Goal: Task Accomplishment & Management: Use online tool/utility

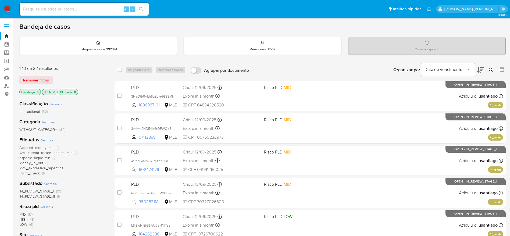
click at [76, 10] on input at bounding box center [84, 9] width 129 height 7
paste input "1886987101"
type input "1886987101"
click at [140, 9] on icon "search-icon" at bounding box center [141, 9] width 4 height 4
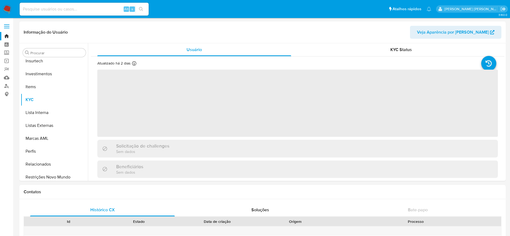
scroll to position [253, 0]
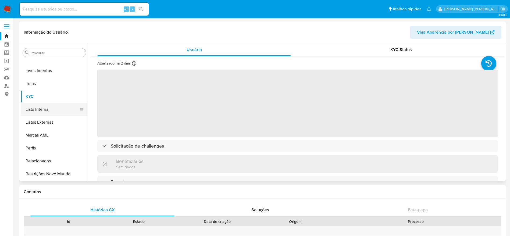
select select "10"
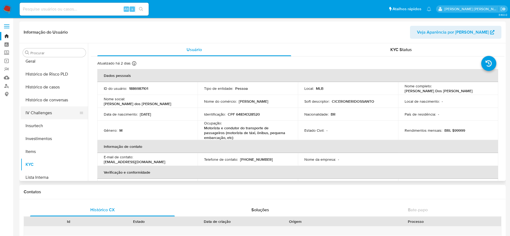
scroll to position [172, 0]
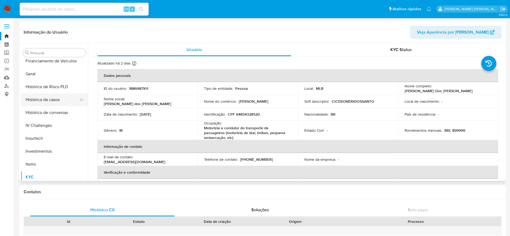
click at [51, 101] on button "Histórico de casos" at bounding box center [52, 99] width 63 height 13
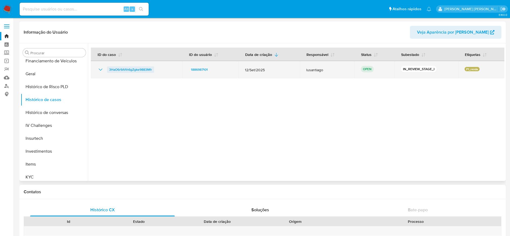
click at [135, 70] on span "3HaO6r9Afth6gZgke9883Mfr" at bounding box center [130, 69] width 43 height 6
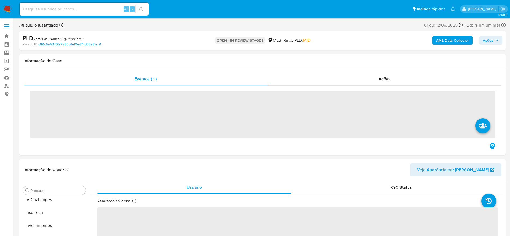
scroll to position [253, 0]
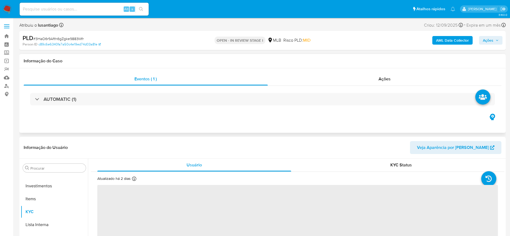
select select "10"
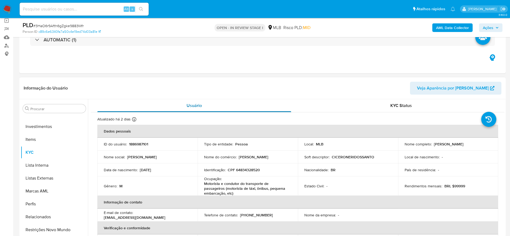
scroll to position [40, 0]
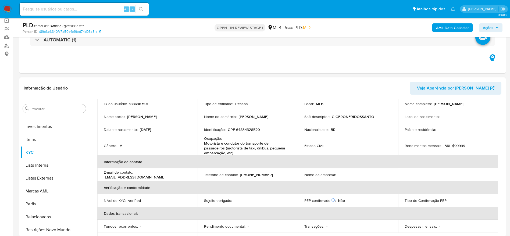
click at [245, 129] on p "CPF 64834328520" at bounding box center [244, 129] width 32 height 5
copy p "64834328520"
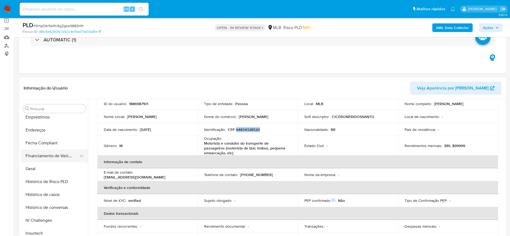
scroll to position [132, 0]
drag, startPoint x: 36, startPoint y: 158, endPoint x: 34, endPoint y: 166, distance: 8.0
click at [36, 159] on button "Financiamento de Veículos" at bounding box center [54, 157] width 67 height 13
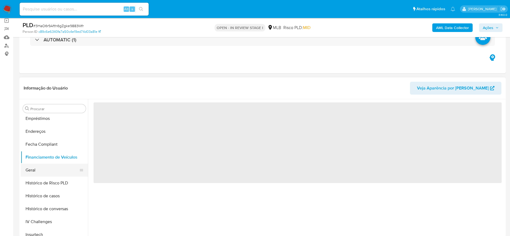
scroll to position [0, 0]
click at [34, 170] on button "Geral" at bounding box center [52, 170] width 63 height 13
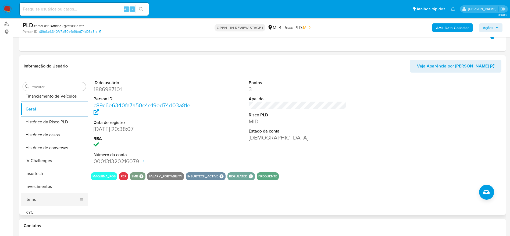
scroll to position [213, 0]
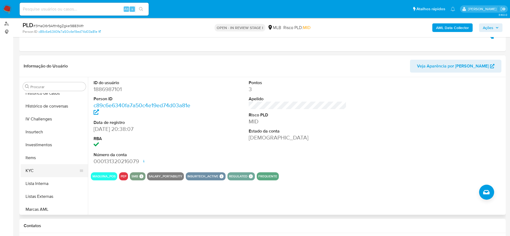
click at [50, 176] on button "KYC" at bounding box center [52, 170] width 63 height 13
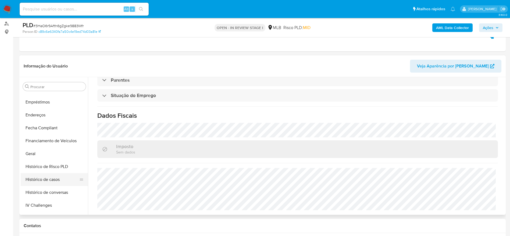
scroll to position [92, 0]
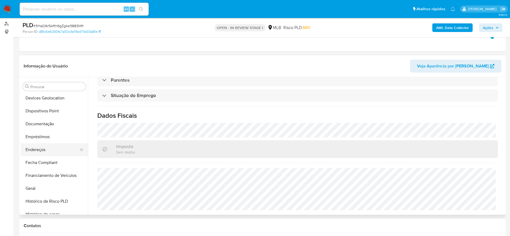
click at [40, 150] on button "Endereços" at bounding box center [52, 149] width 63 height 13
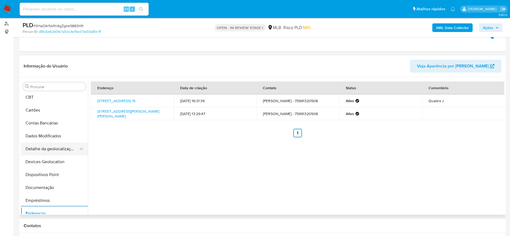
scroll to position [11, 0]
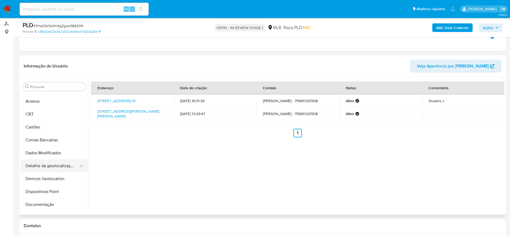
click at [47, 170] on button "Detalhe da geolocalização" at bounding box center [52, 165] width 63 height 13
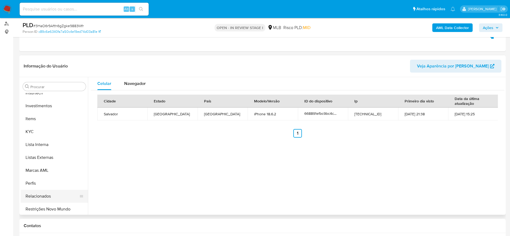
scroll to position [253, 0]
click at [53, 207] on button "Restrições Novo Mundo" at bounding box center [52, 207] width 63 height 13
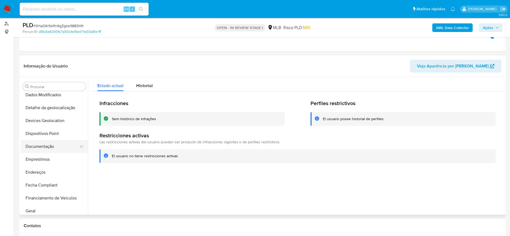
scroll to position [51, 0]
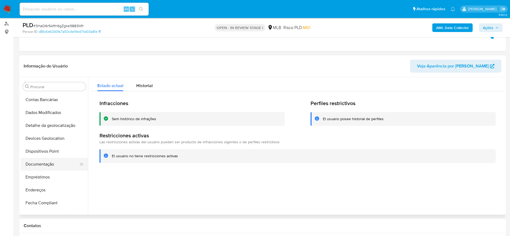
click at [37, 161] on button "Documentação" at bounding box center [52, 164] width 63 height 13
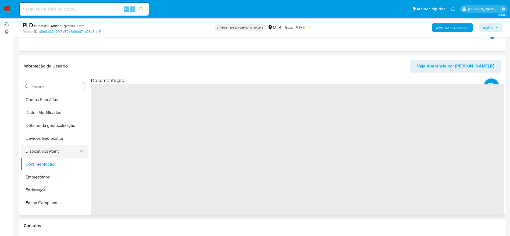
click at [37, 154] on button "Dispositivos Point" at bounding box center [52, 151] width 63 height 13
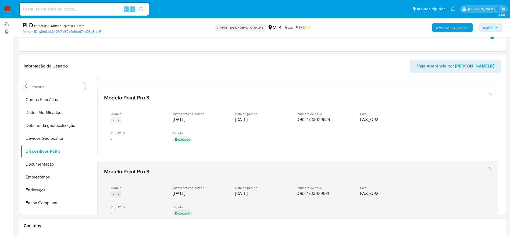
scroll to position [265, 0]
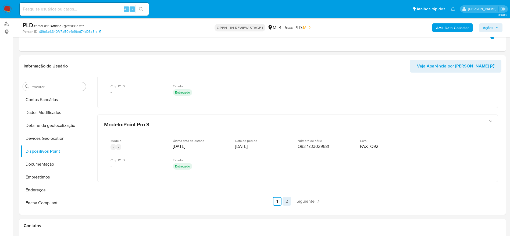
click at [289, 199] on link "2" at bounding box center [287, 201] width 9 height 9
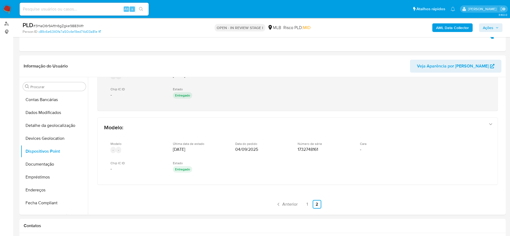
scroll to position [117, 0]
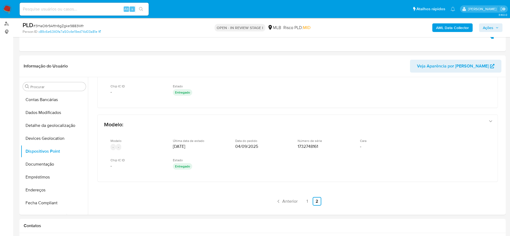
click at [306, 202] on link "1" at bounding box center [307, 201] width 9 height 9
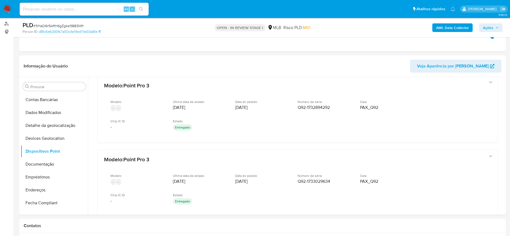
scroll to position [168, 0]
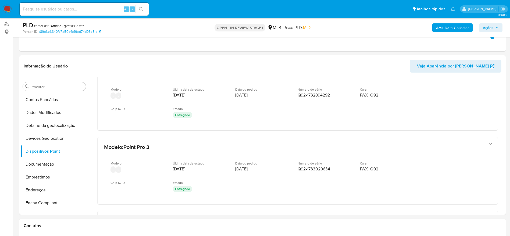
drag, startPoint x: 502, startPoint y: 152, endPoint x: 502, endPoint y: 148, distance: 3.5
click at [502, 148] on div "Modelo : Point Pro 3 Modelo - - Última data de estado 06/08/2025 Data do pedido…" at bounding box center [297, 109] width 413 height 400
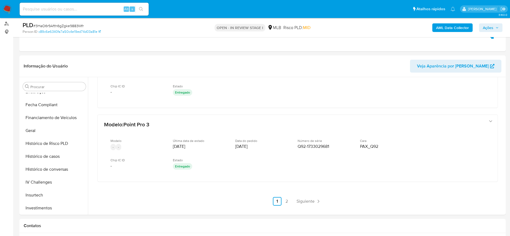
scroll to position [172, 0]
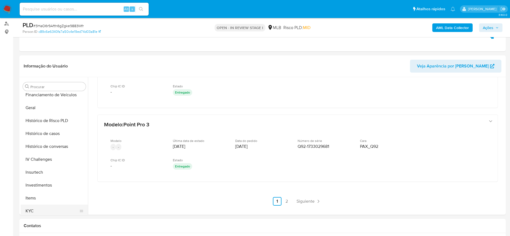
click at [32, 211] on button "KYC" at bounding box center [52, 211] width 63 height 13
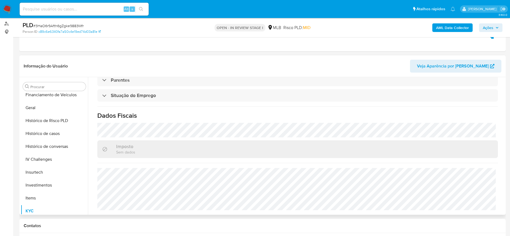
scroll to position [0, 0]
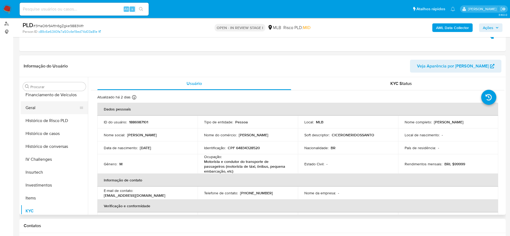
click at [41, 108] on button "Geral" at bounding box center [52, 107] width 63 height 13
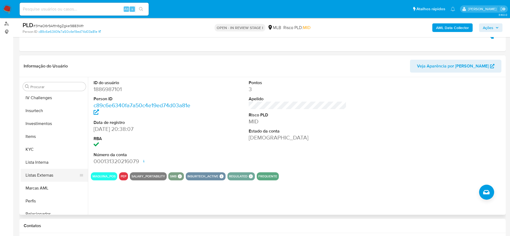
scroll to position [253, 0]
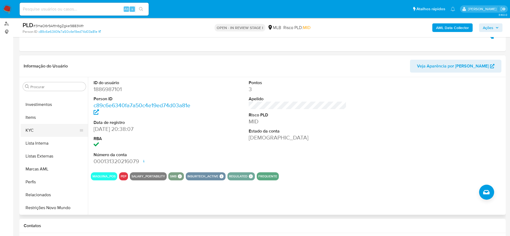
click at [38, 129] on button "KYC" at bounding box center [52, 130] width 63 height 13
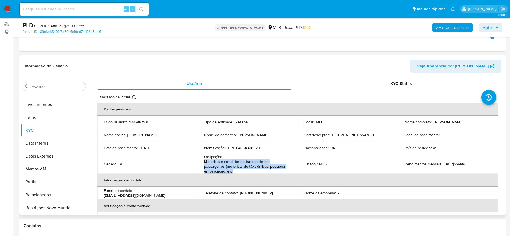
drag, startPoint x: 239, startPoint y: 171, endPoint x: 201, endPoint y: 162, distance: 38.6
click at [201, 162] on td "Ocupação : Motorista e condutor do transporte de passageiros (motorista de táxi…" at bounding box center [248, 163] width 100 height 19
copy p "Motorista e condutor do transporte de passageiros (motorista de táxi, ônibus, p…"
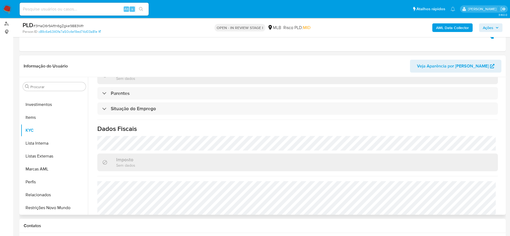
scroll to position [230, 0]
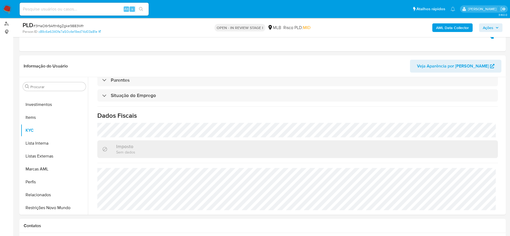
click at [102, 7] on input at bounding box center [84, 9] width 129 height 7
paste input "57113898"
type input "57113898"
click at [141, 9] on icon "search-icon" at bounding box center [141, 9] width 4 height 4
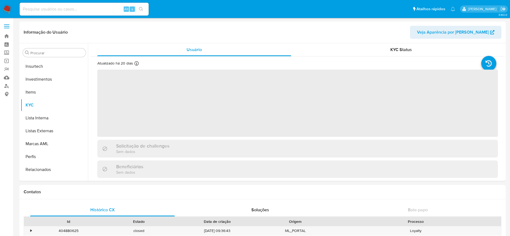
scroll to position [253, 0]
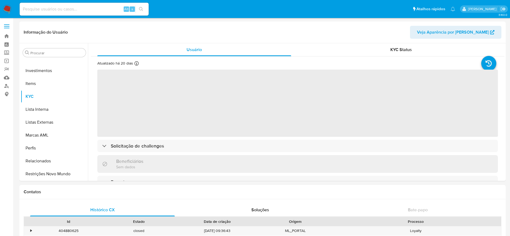
select select "10"
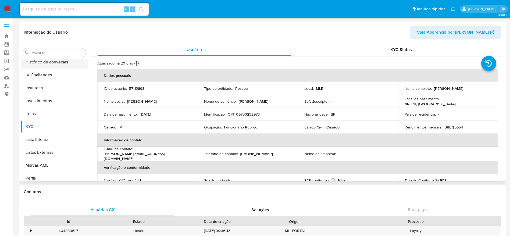
scroll to position [172, 0]
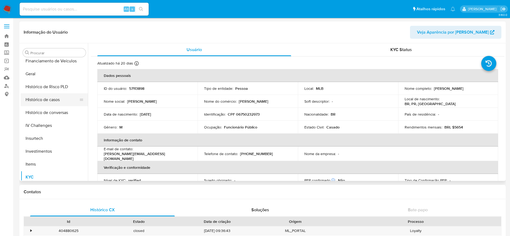
click at [45, 102] on button "Histórico de casos" at bounding box center [52, 99] width 63 height 13
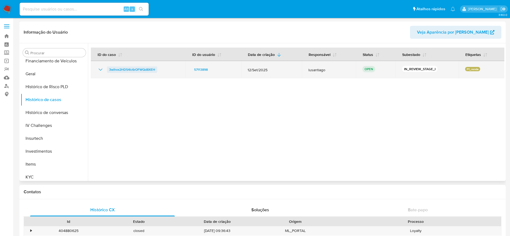
click at [142, 67] on span "3wihvx2HD54lc6rOFWQd8XEH" at bounding box center [132, 69] width 46 height 6
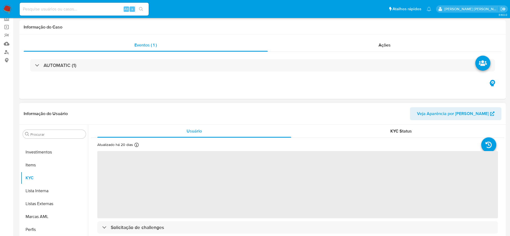
scroll to position [81, 0]
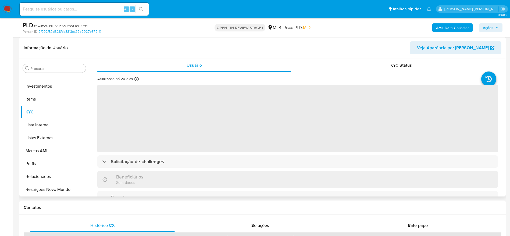
select select "10"
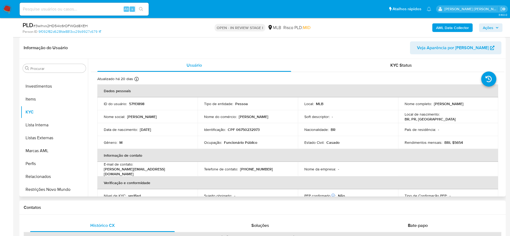
click at [246, 132] on p "CPF 06750232973" at bounding box center [244, 129] width 32 height 5
copy p "06750232973"
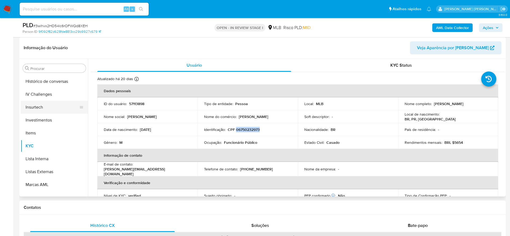
scroll to position [172, 0]
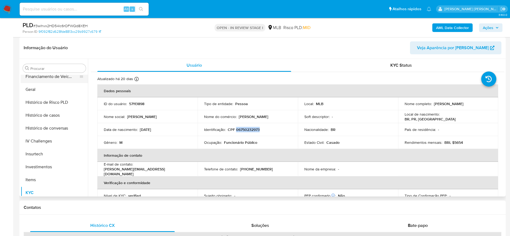
click at [40, 82] on button "Financiamento de Veículos" at bounding box center [52, 76] width 63 height 13
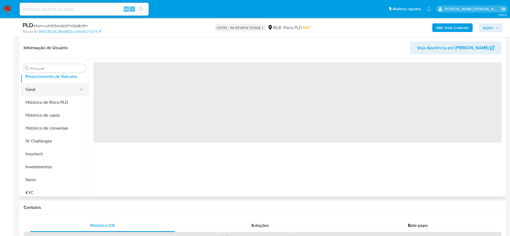
click at [39, 88] on button "Geral" at bounding box center [52, 89] width 63 height 13
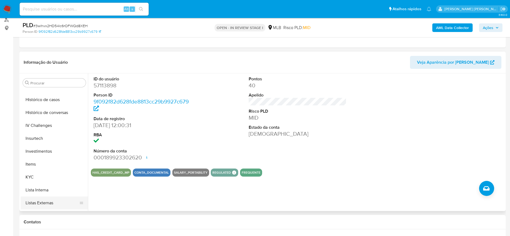
scroll to position [242, 0]
click at [36, 141] on button "KYC" at bounding box center [52, 137] width 63 height 13
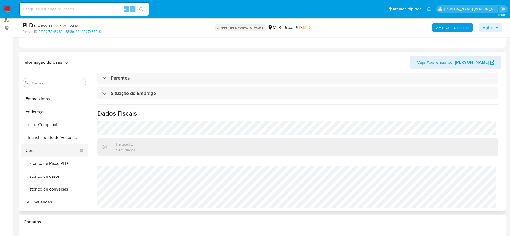
scroll to position [121, 0]
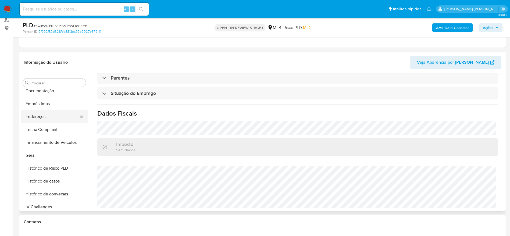
click at [40, 116] on button "Endereços" at bounding box center [52, 116] width 63 height 13
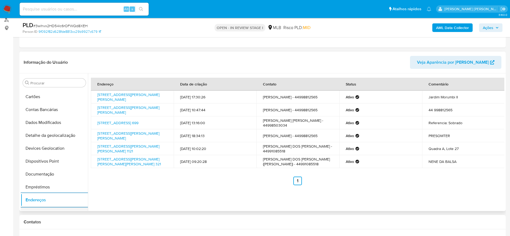
scroll to position [0, 0]
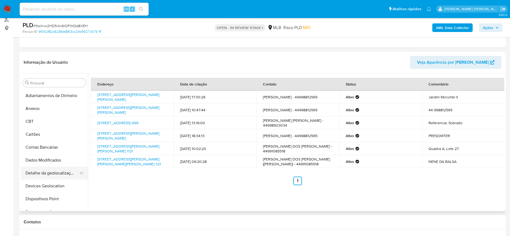
click at [51, 172] on button "Detalhe da geolocalização" at bounding box center [52, 173] width 63 height 13
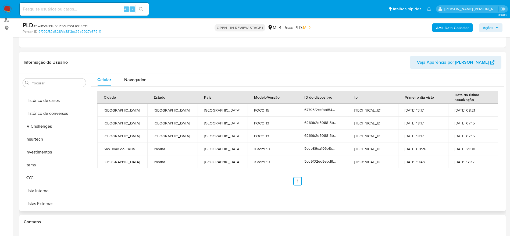
scroll to position [253, 0]
click at [46, 204] on button "Restrições Novo Mundo" at bounding box center [52, 204] width 63 height 13
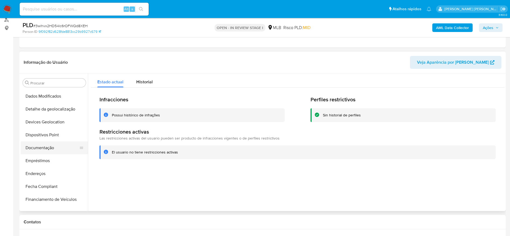
scroll to position [51, 0]
click at [43, 151] on button "Dispositivos Point" at bounding box center [52, 147] width 63 height 13
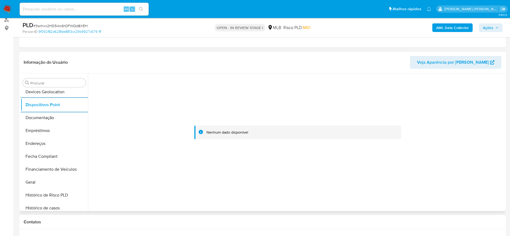
scroll to position [213, 0]
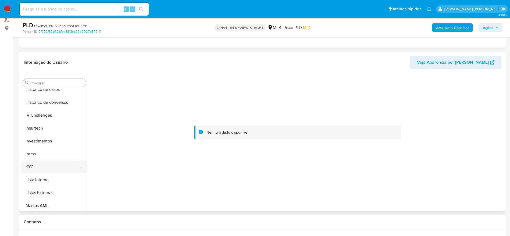
click at [35, 172] on button "KYC" at bounding box center [52, 166] width 63 height 13
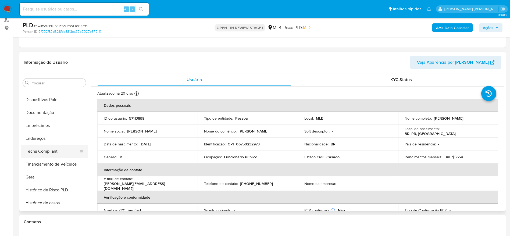
scroll to position [92, 0]
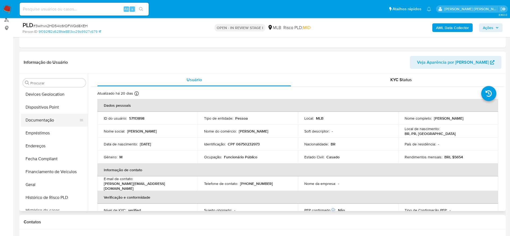
click at [41, 120] on button "Documentação" at bounding box center [52, 120] width 63 height 13
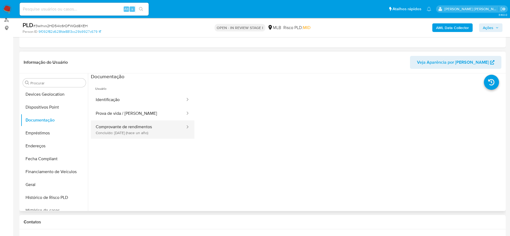
click at [127, 129] on button "Comprovante de rendimentos Concluído: 10/07/2024 (hace un año)" at bounding box center [138, 129] width 95 height 18
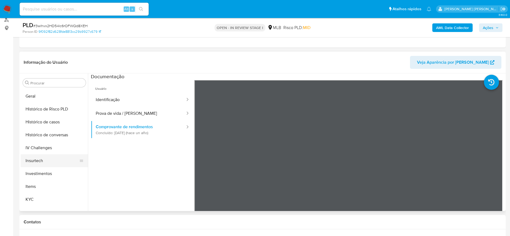
scroll to position [213, 0]
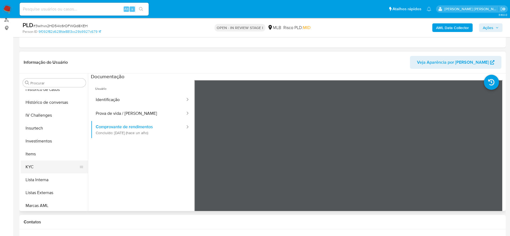
click at [45, 171] on button "KYC" at bounding box center [52, 166] width 63 height 13
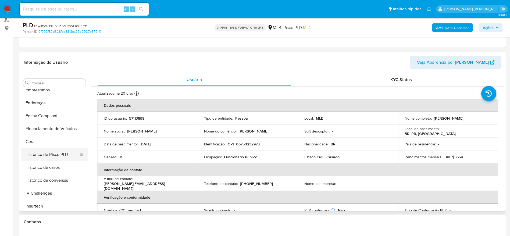
scroll to position [132, 0]
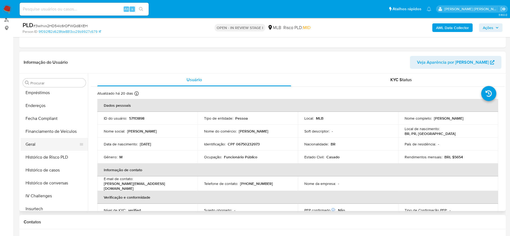
click at [35, 142] on button "Geral" at bounding box center [52, 144] width 63 height 13
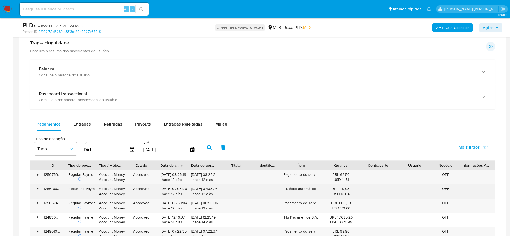
scroll to position [304, 0]
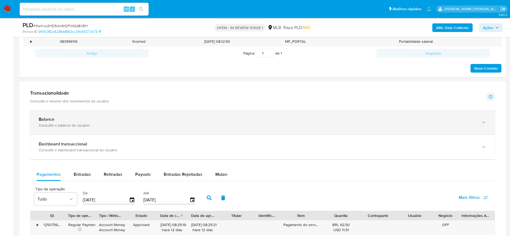
click at [68, 116] on div "Balance Consulte o balance do usuário" at bounding box center [262, 122] width 465 height 24
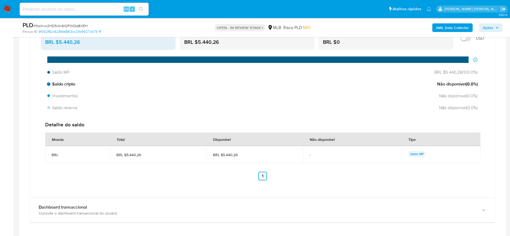
scroll to position [465, 0]
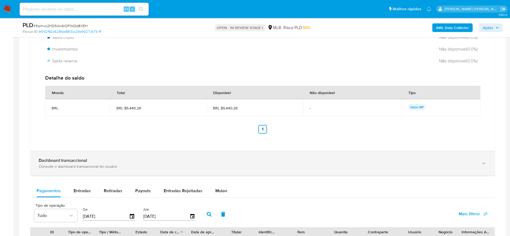
click at [108, 167] on div "Consulte o dashboard transaccional do usuário" at bounding box center [257, 166] width 437 height 5
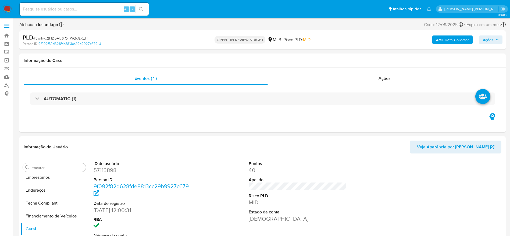
scroll to position [161, 0]
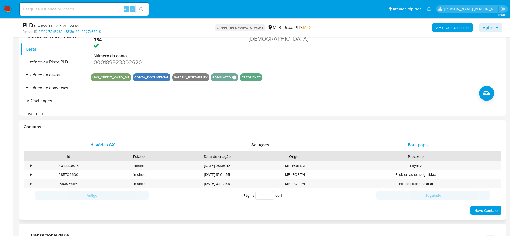
click at [398, 144] on div "Bate-papo" at bounding box center [417, 144] width 145 height 13
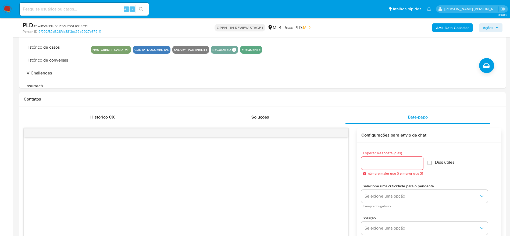
scroll to position [202, 0]
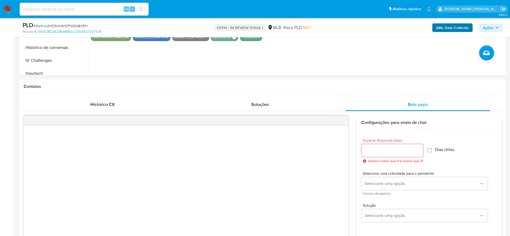
click at [487, 26] on span "Ações" at bounding box center [488, 27] width 10 height 9
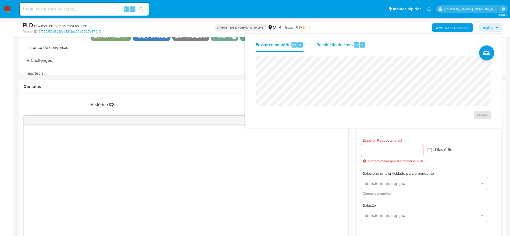
click at [325, 47] on span "Resolução do caso" at bounding box center [334, 44] width 36 height 6
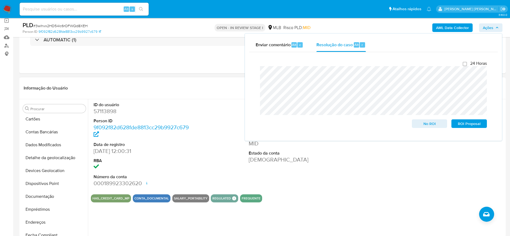
scroll to position [0, 0]
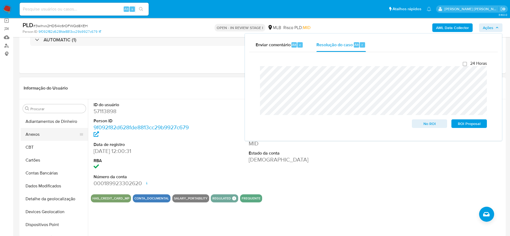
click at [45, 131] on button "Anexos" at bounding box center [52, 134] width 63 height 13
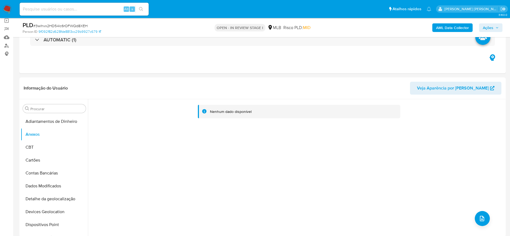
click at [449, 27] on b "AML Data Collector" at bounding box center [452, 27] width 33 height 9
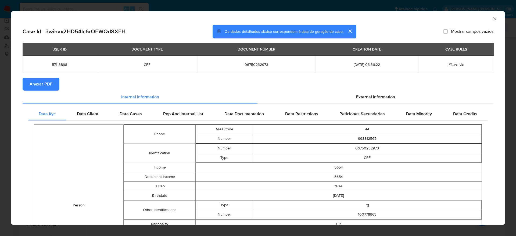
click at [45, 85] on span "Anexar PDF" at bounding box center [41, 84] width 23 height 12
click at [492, 19] on icon "Fechar a janela" at bounding box center [494, 18] width 5 height 5
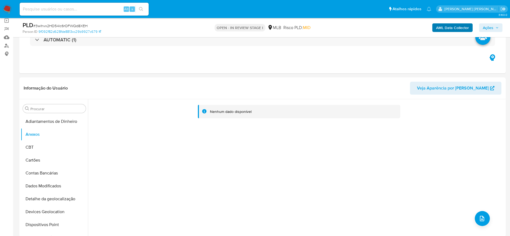
drag, startPoint x: 489, startPoint y: 24, endPoint x: 467, endPoint y: 31, distance: 23.6
click at [489, 25] on span "Ações" at bounding box center [488, 27] width 10 height 9
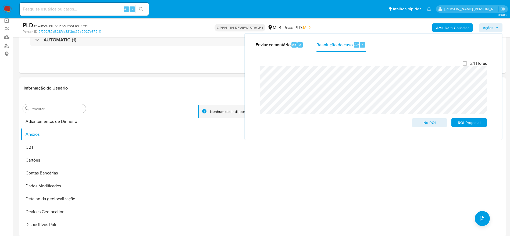
click at [205, 144] on div "Nenhum dado disponível" at bounding box center [296, 168] width 416 height 138
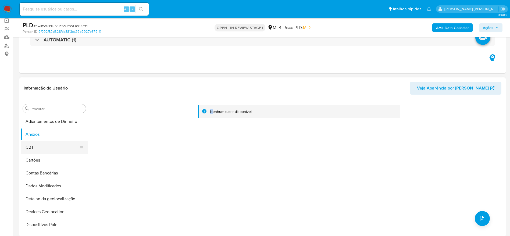
click at [40, 147] on button "CBT" at bounding box center [52, 147] width 63 height 13
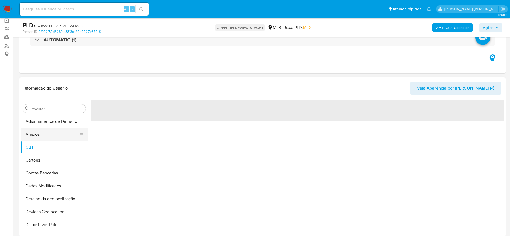
click at [41, 140] on button "Anexos" at bounding box center [52, 134] width 63 height 13
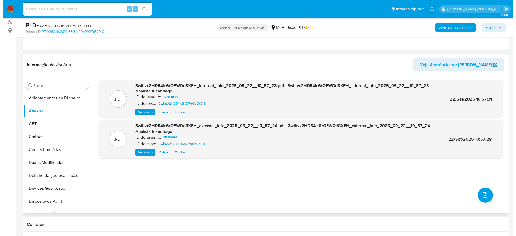
scroll to position [81, 0]
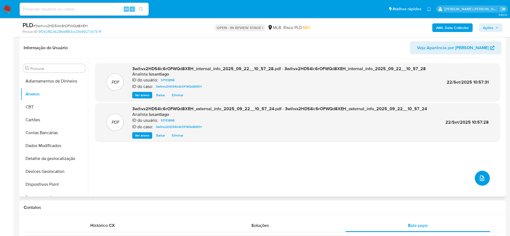
click at [479, 177] on icon "upload-file" at bounding box center [482, 178] width 6 height 6
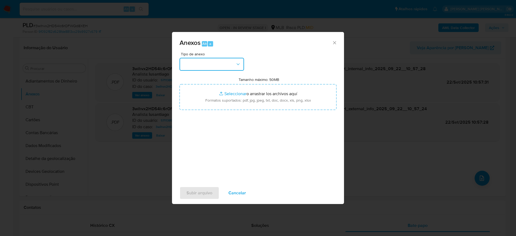
click at [218, 63] on button "button" at bounding box center [212, 64] width 65 height 13
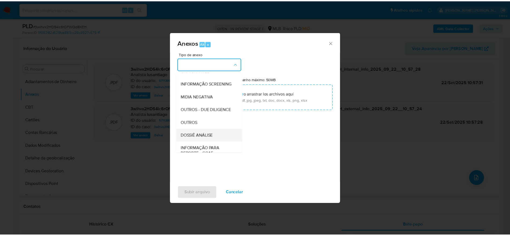
scroll to position [83, 0]
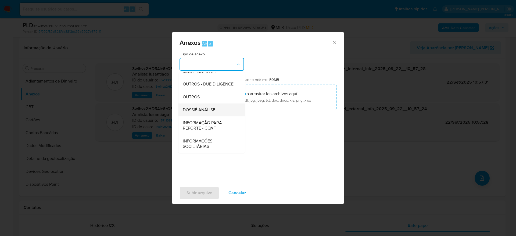
click at [205, 113] on div "DOSSIÊ ANÁLISE" at bounding box center [210, 110] width 55 height 13
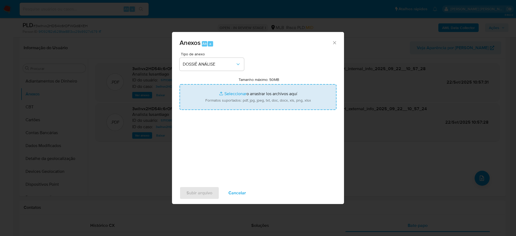
type input "C:\fakepath\SAR - (XXXXX) - CPF 06750232973 - MARCELO AUGUSTO LIMA PAINKA.pdf"
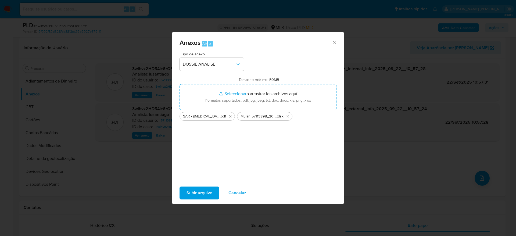
click at [209, 194] on span "Subir arquivo" at bounding box center [200, 193] width 26 height 12
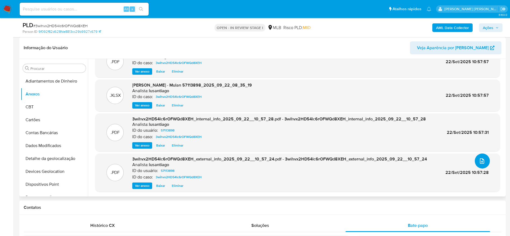
scroll to position [0, 0]
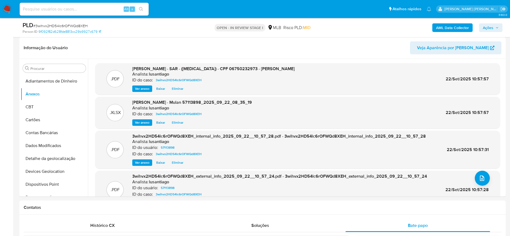
click at [491, 28] on span "Ações" at bounding box center [488, 27] width 10 height 9
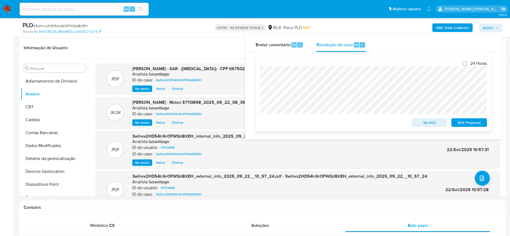
click at [463, 123] on span "ROI Proposal" at bounding box center [469, 123] width 28 height 8
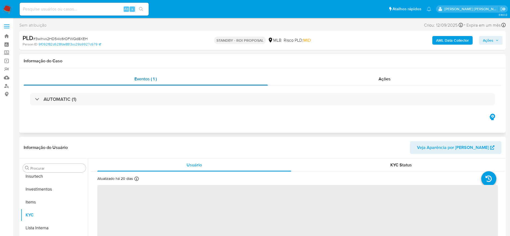
scroll to position [253, 0]
select select "10"
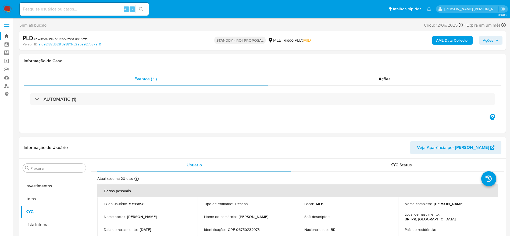
click at [8, 35] on link "Bandeja" at bounding box center [32, 36] width 64 height 8
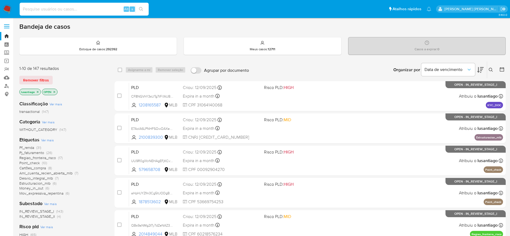
click at [93, 9] on input at bounding box center [84, 9] width 129 height 7
paste input "350383118"
type input "350383118"
click at [144, 9] on button "search-icon" at bounding box center [140, 9] width 11 height 8
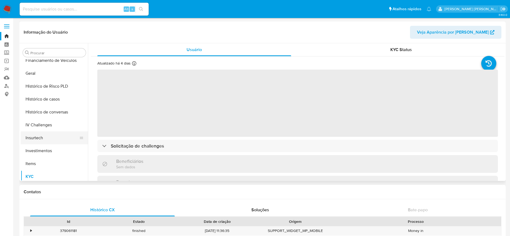
scroll to position [172, 0]
select select "10"
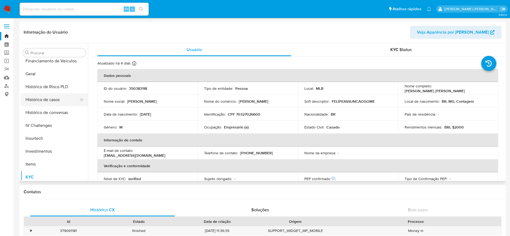
click at [50, 101] on button "Histórico de casos" at bounding box center [52, 99] width 63 height 13
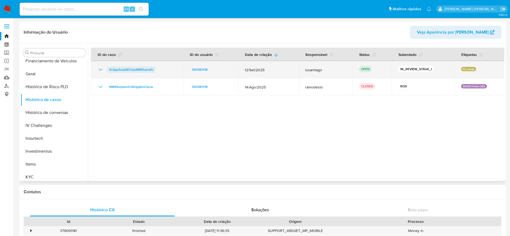
click at [135, 69] on span "Gr2pp3uxp9DUqzIIM9DqmaTc" at bounding box center [131, 69] width 44 height 6
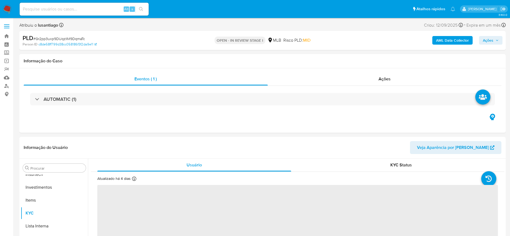
scroll to position [253, 0]
select select "10"
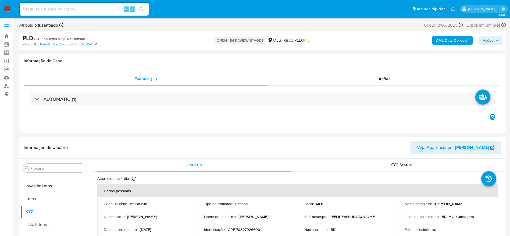
click at [63, 41] on span "# Gr2pp3uxp9DUqzIIM9DqmaTc" at bounding box center [59, 38] width 52 height 5
copy span "Gr2pp3uxp9DUqzIIM9DqmaTc"
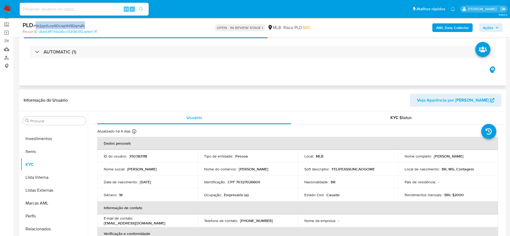
scroll to position [40, 0]
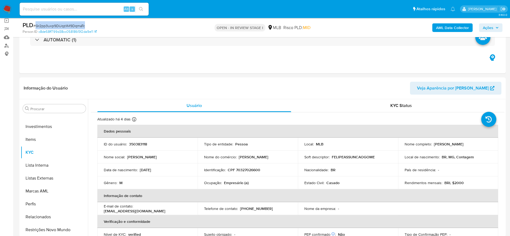
click at [496, 30] on span "Ações" at bounding box center [491, 28] width 16 height 8
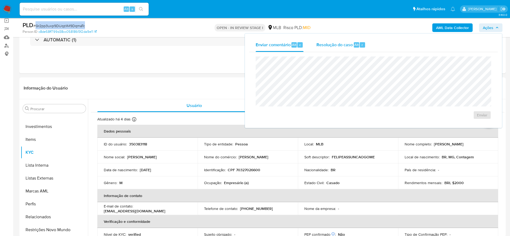
click at [339, 46] on span "Resolução do caso" at bounding box center [334, 44] width 36 height 6
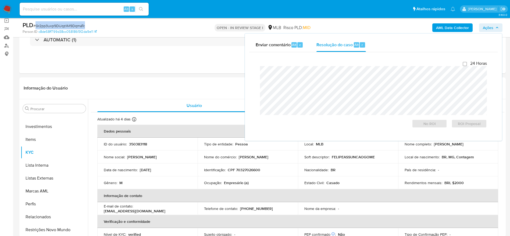
click at [487, 26] on span "Ações" at bounding box center [488, 27] width 10 height 9
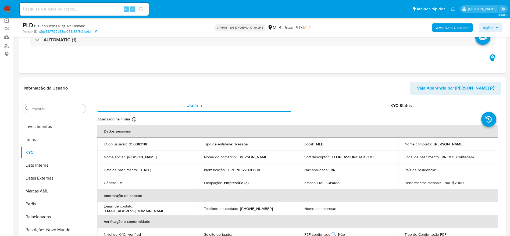
click at [249, 170] on p "CPF 70327026600" at bounding box center [244, 169] width 33 height 5
copy p "70327026600"
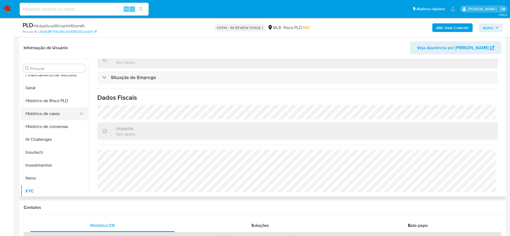
scroll to position [161, 0]
click at [51, 128] on button "Histórico de casos" at bounding box center [52, 126] width 63 height 13
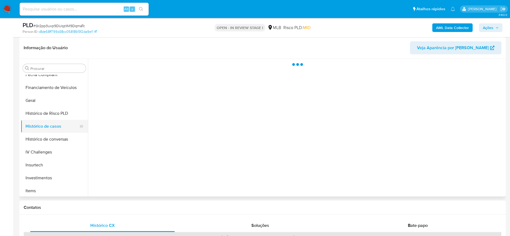
scroll to position [0, 0]
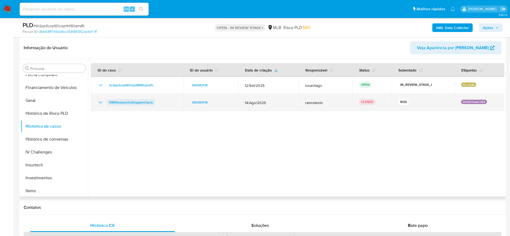
click at [140, 102] on span "NMX6sdyevrOJKslgqkmCtpJa" at bounding box center [131, 102] width 44 height 6
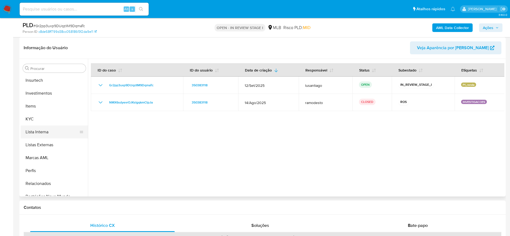
scroll to position [253, 0]
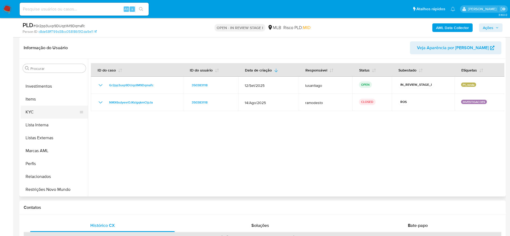
click at [35, 116] on button "KYC" at bounding box center [52, 112] width 63 height 13
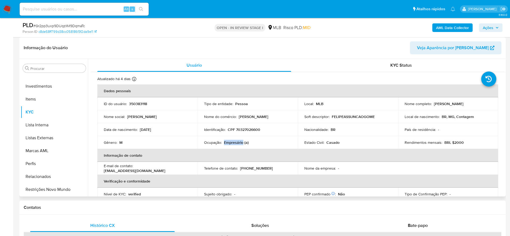
drag, startPoint x: 241, startPoint y: 143, endPoint x: 223, endPoint y: 143, distance: 18.3
click at [223, 143] on div "Ocupação : Empresário (a)" at bounding box center [247, 142] width 87 height 5
copy p "Empresário"
click at [452, 27] on b "AML Data Collector" at bounding box center [452, 27] width 33 height 9
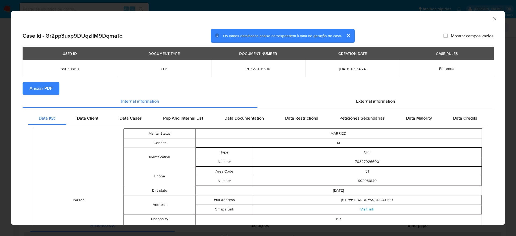
click at [34, 90] on span "Anexar PDF" at bounding box center [41, 89] width 23 height 12
click at [31, 85] on span "Anexar PDF" at bounding box center [41, 89] width 23 height 12
click at [492, 18] on icon "Fechar a janela" at bounding box center [494, 18] width 5 height 5
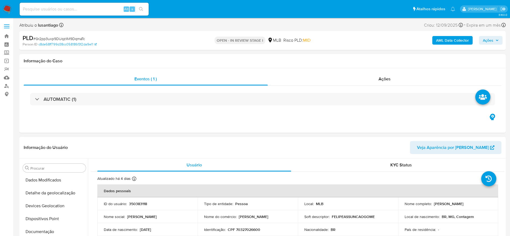
scroll to position [0, 0]
click at [44, 193] on button "Anexos" at bounding box center [52, 193] width 63 height 13
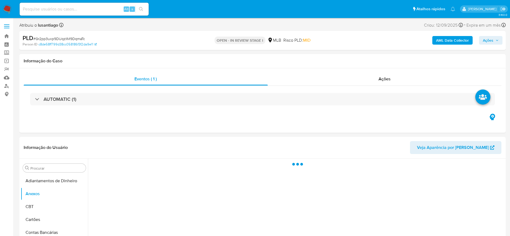
click at [493, 39] on span "Ações" at bounding box center [488, 40] width 10 height 9
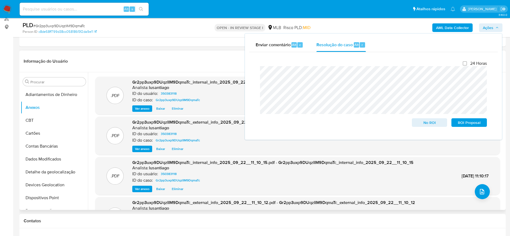
scroll to position [81, 0]
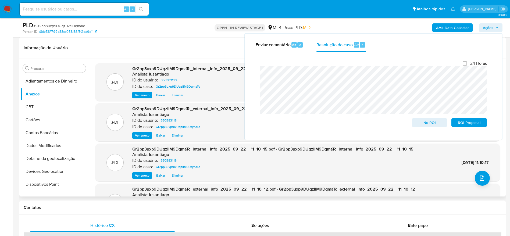
click at [187, 54] on header "Informação do Usuário Veja Aparência por Pessoa" at bounding box center [263, 47] width 478 height 13
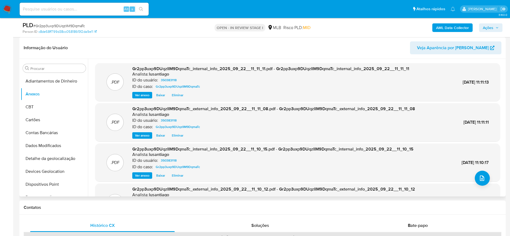
click at [183, 174] on span "Eliminar" at bounding box center [178, 175] width 12 height 5
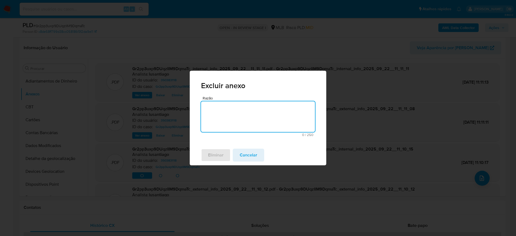
click at [231, 120] on textarea "Razão" at bounding box center [258, 116] width 114 height 31
type textarea "duplicado"
drag, startPoint x: 200, startPoint y: 158, endPoint x: 206, endPoint y: 159, distance: 5.4
click at [200, 159] on div "Eliminar Cancelar" at bounding box center [258, 155] width 137 height 20
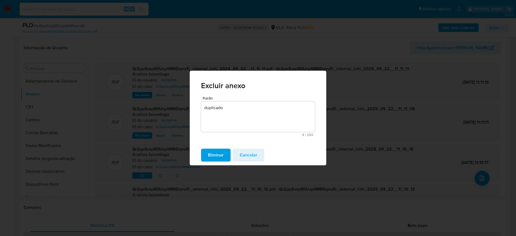
click at [215, 158] on span "Eliminar" at bounding box center [216, 155] width 16 height 12
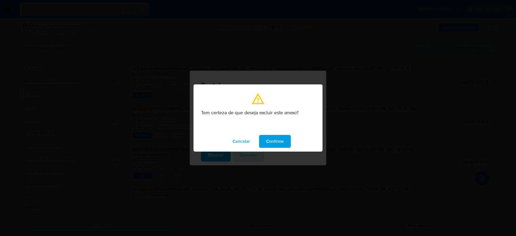
click at [285, 138] on button "Confirme" at bounding box center [275, 141] width 32 height 13
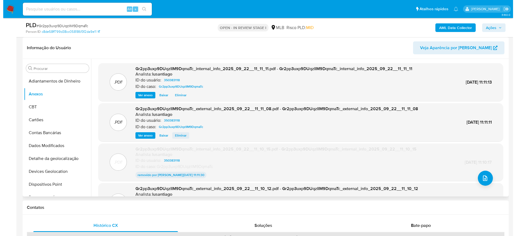
scroll to position [40, 0]
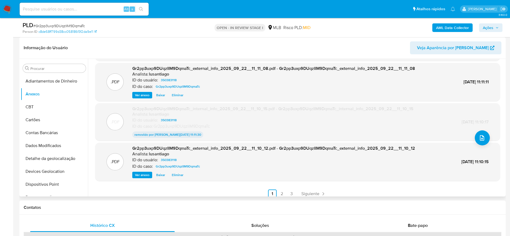
click at [178, 174] on span "Eliminar" at bounding box center [178, 174] width 12 height 5
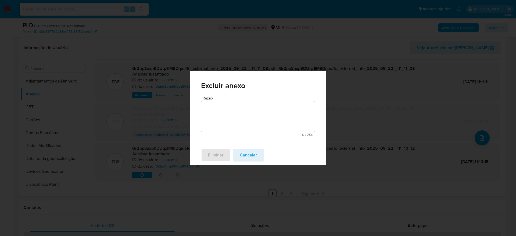
click at [224, 112] on textarea "Razão" at bounding box center [258, 116] width 114 height 31
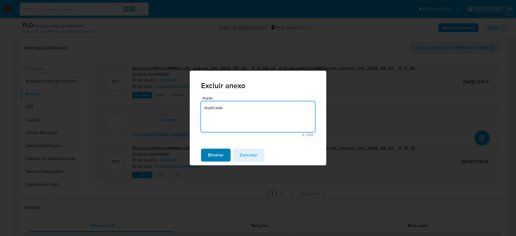
type textarea "duplicada"
click at [217, 157] on span "Eliminar" at bounding box center [216, 155] width 16 height 12
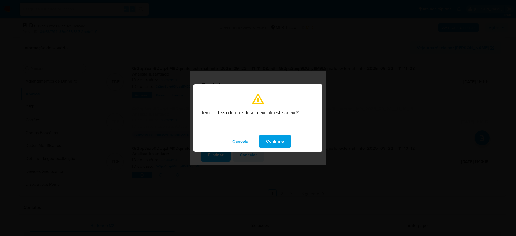
click at [276, 145] on span "Confirme" at bounding box center [275, 141] width 18 height 12
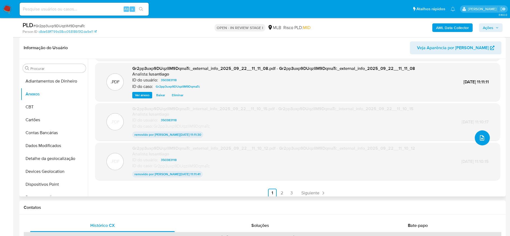
click at [479, 135] on icon "upload-file" at bounding box center [482, 138] width 6 height 6
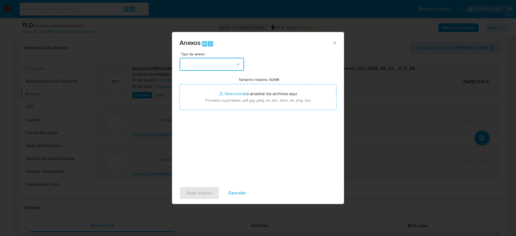
click at [210, 62] on button "button" at bounding box center [212, 64] width 65 height 13
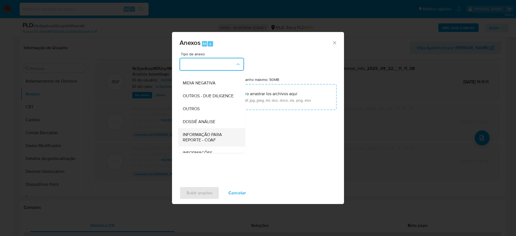
scroll to position [83, 0]
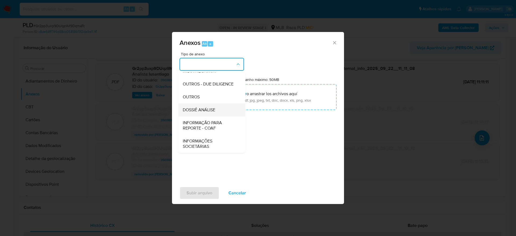
click at [201, 110] on span "DOSSIÊ ANÁLISE" at bounding box center [199, 109] width 33 height 5
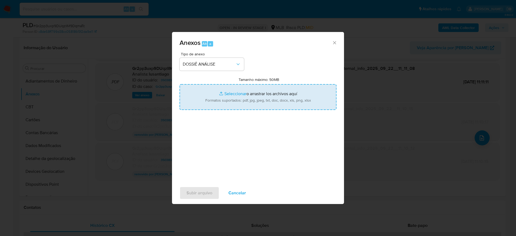
type input "C:\fakepath\Mulan 350383118_2025_09_22_08_35_45.xlsx"
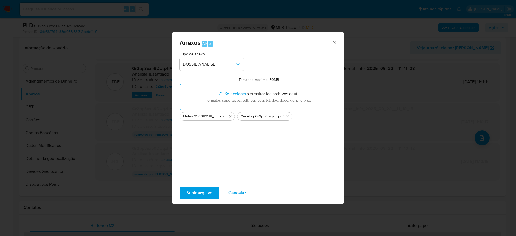
click at [199, 197] on span "Subir arquivo" at bounding box center [200, 193] width 26 height 12
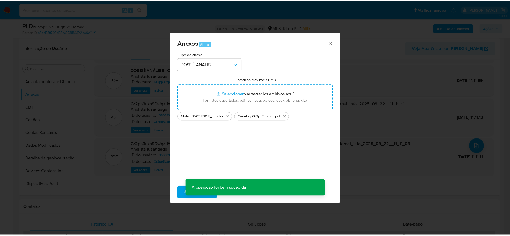
scroll to position [32, 0]
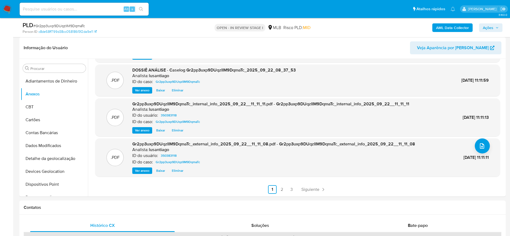
click at [493, 28] on span "Ações" at bounding box center [491, 28] width 16 height 8
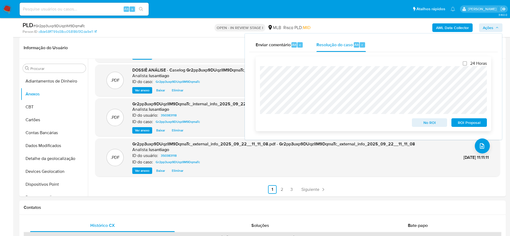
click at [434, 124] on span "No ROI" at bounding box center [430, 123] width 28 height 8
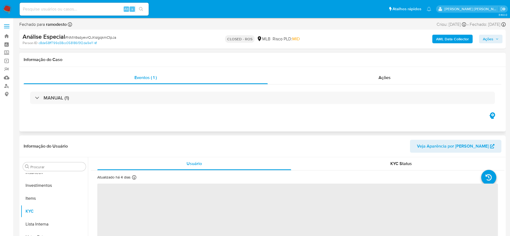
scroll to position [253, 0]
select select "10"
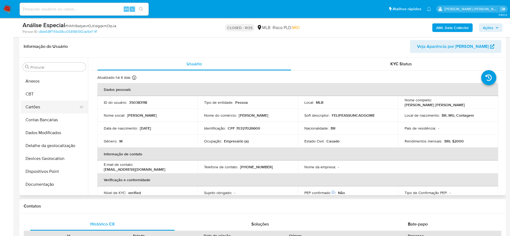
scroll to position [11, 0]
click at [41, 84] on button "Anexos" at bounding box center [52, 81] width 63 height 13
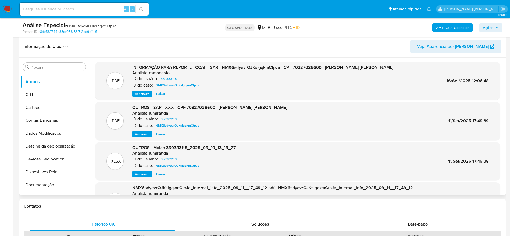
click at [142, 93] on span "Ver anexo" at bounding box center [142, 93] width 15 height 5
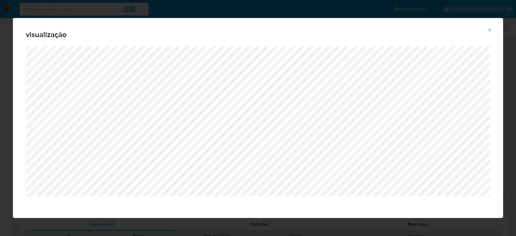
click at [492, 25] on div "visualização" at bounding box center [258, 32] width 490 height 28
click at [491, 28] on icon "Attachment preview" at bounding box center [490, 30] width 4 height 4
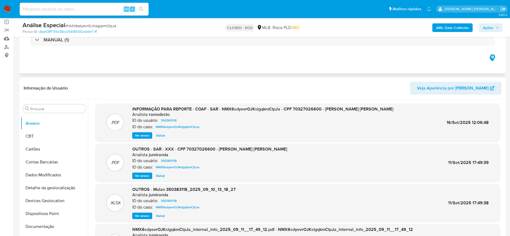
scroll to position [0, 0]
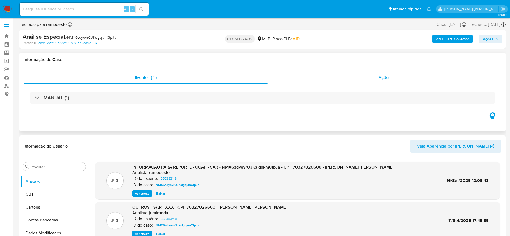
click at [398, 75] on div "Ações" at bounding box center [385, 77] width 234 height 13
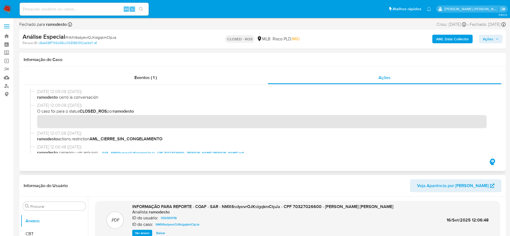
drag, startPoint x: 36, startPoint y: 92, endPoint x: 58, endPoint y: 93, distance: 22.4
click at [58, 93] on div "[DATE] 12:09:08 ([DATE]) ramodesto cerró la conversación" at bounding box center [262, 96] width 465 height 14
click at [98, 39] on span "# NMX6sdyevrOJKslgqkmCtpJa" at bounding box center [90, 37] width 51 height 5
copy span "NMX6sdyevrOJKslgqkmCtpJa"
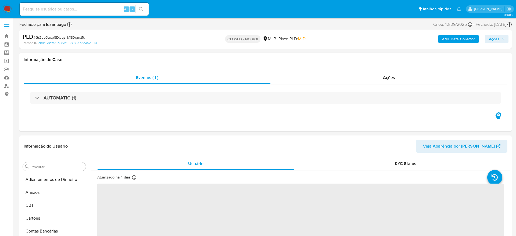
select select "10"
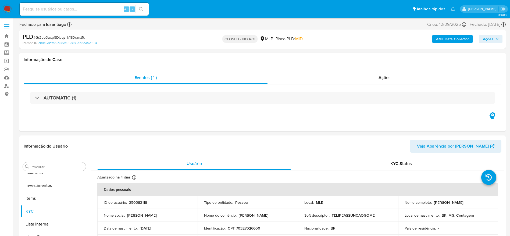
scroll to position [253, 0]
click at [92, 9] on input at bounding box center [84, 9] width 129 height 7
paste input "602474179"
type input "602474179"
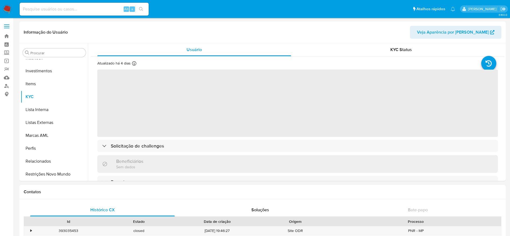
scroll to position [253, 0]
select select "10"
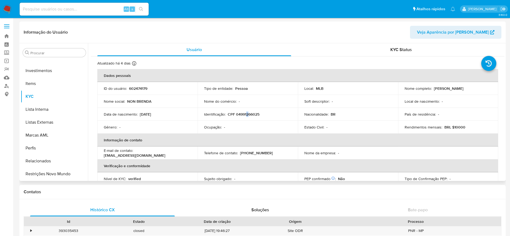
click at [247, 115] on p "CPF 04991266025" at bounding box center [244, 114] width 32 height 5
copy p "2"
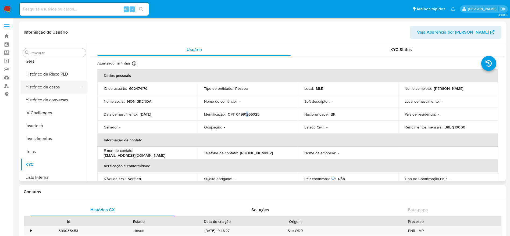
scroll to position [172, 0]
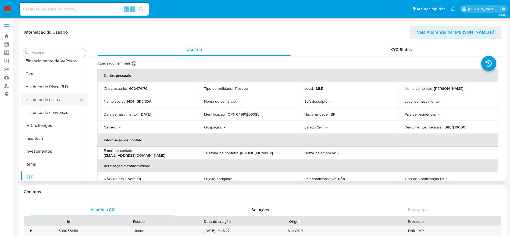
click at [43, 98] on button "Histórico de casos" at bounding box center [52, 99] width 63 height 13
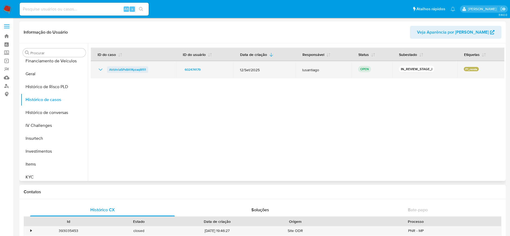
click at [127, 71] on span "Atrbhria5Px8A1Kyzaq8I1i1" at bounding box center [127, 69] width 37 height 6
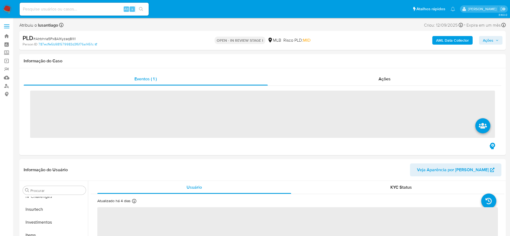
scroll to position [253, 0]
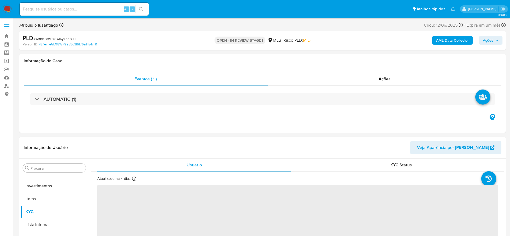
select select "10"
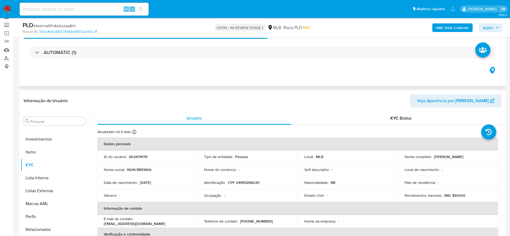
scroll to position [40, 0]
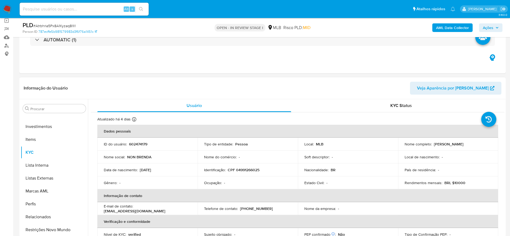
click at [253, 171] on p "CPF 04991266025" at bounding box center [244, 169] width 32 height 5
copy p "04991266025"
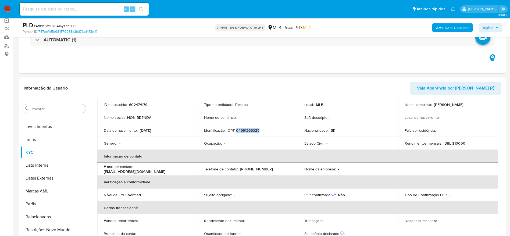
scroll to position [22, 0]
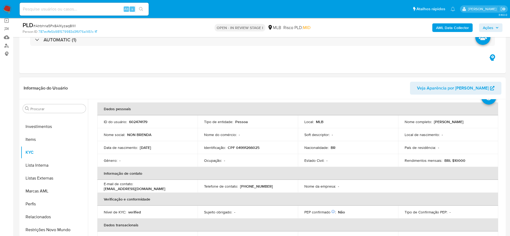
click at [300, 87] on header "Informação do Usuário Veja Aparência por [PERSON_NAME]" at bounding box center [263, 88] width 478 height 13
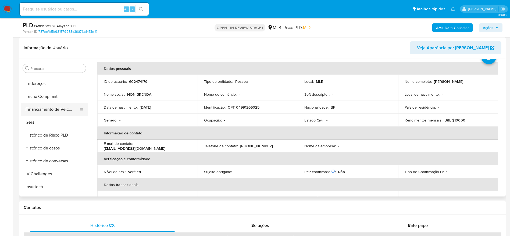
scroll to position [132, 0]
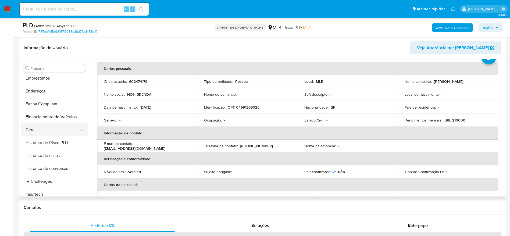
drag, startPoint x: 37, startPoint y: 128, endPoint x: 63, endPoint y: 128, distance: 25.5
click at [37, 128] on button "Geral" at bounding box center [52, 129] width 63 height 13
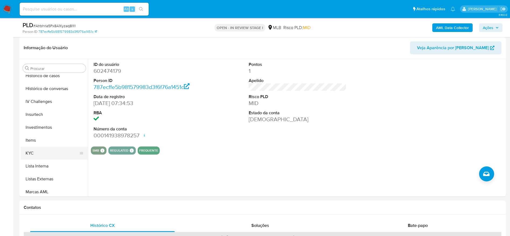
scroll to position [213, 0]
click at [46, 154] on button "KYC" at bounding box center [52, 152] width 63 height 13
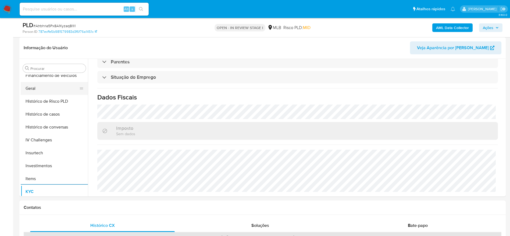
scroll to position [92, 0]
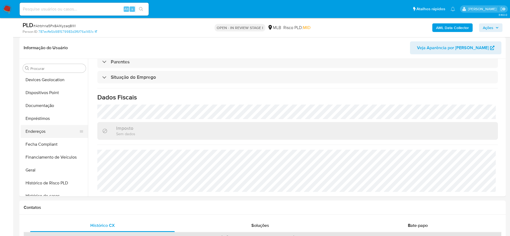
click at [40, 132] on button "Endereços" at bounding box center [52, 131] width 63 height 13
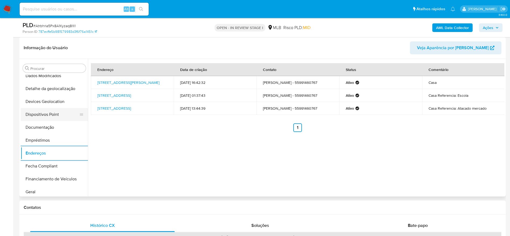
scroll to position [51, 0]
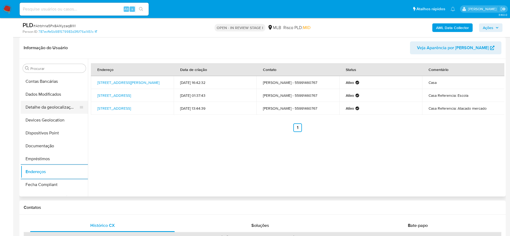
click at [45, 106] on button "Detalhe da geolocalização" at bounding box center [52, 107] width 63 height 13
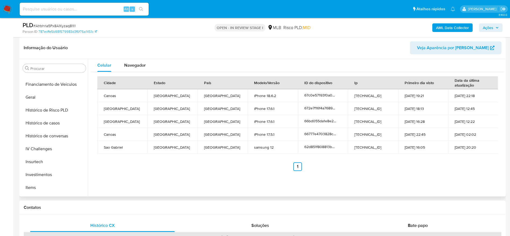
scroll to position [253, 0]
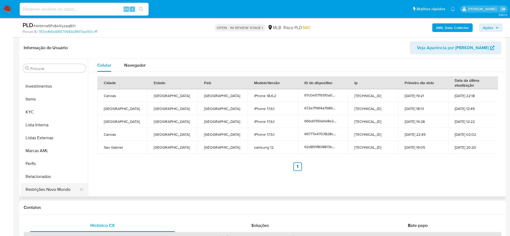
click at [38, 190] on button "Restrições Novo Mundo" at bounding box center [52, 189] width 63 height 13
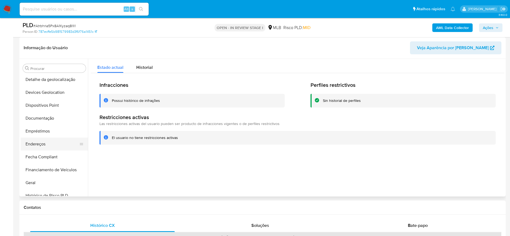
scroll to position [92, 0]
click at [46, 88] on button "Dispositivos Point" at bounding box center [52, 92] width 63 height 13
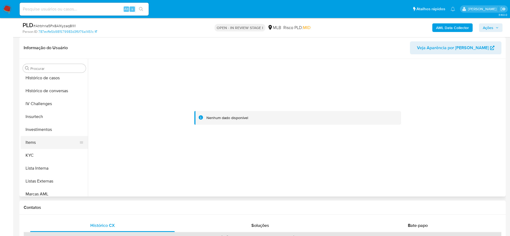
scroll to position [213, 0]
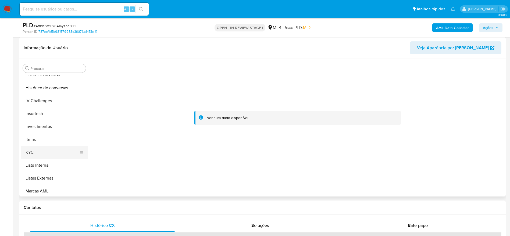
click at [39, 148] on button "KYC" at bounding box center [52, 152] width 63 height 13
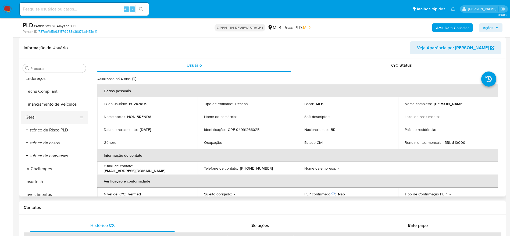
scroll to position [132, 0]
click at [49, 127] on button "Geral" at bounding box center [52, 129] width 63 height 13
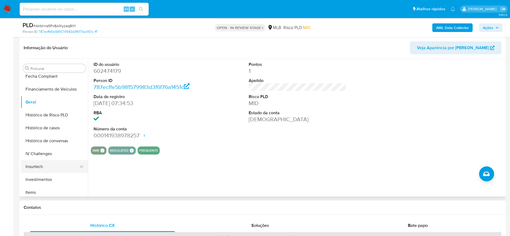
scroll to position [172, 0]
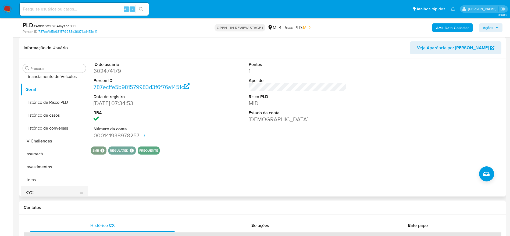
click at [37, 188] on button "KYC" at bounding box center [52, 192] width 63 height 13
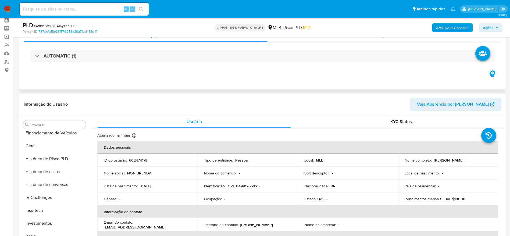
scroll to position [0, 0]
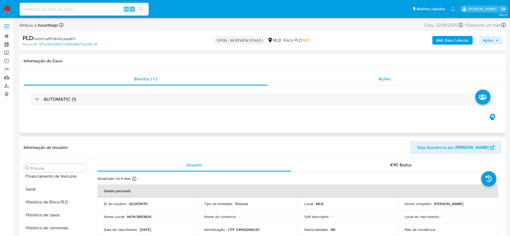
click at [389, 76] on span "Ações" at bounding box center [385, 79] width 12 height 6
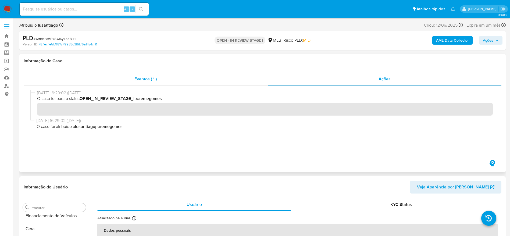
click at [175, 78] on div "Eventos ( 1 )" at bounding box center [146, 79] width 244 height 13
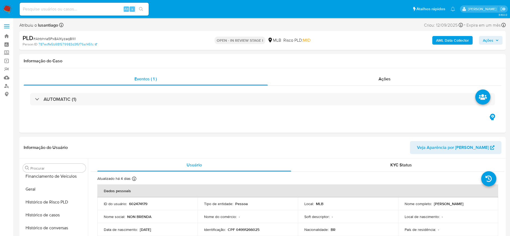
click at [491, 40] on span "Ações" at bounding box center [488, 40] width 10 height 9
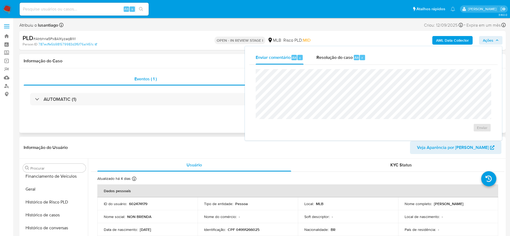
click at [213, 67] on div "Informação do Caso" at bounding box center [262, 61] width 486 height 14
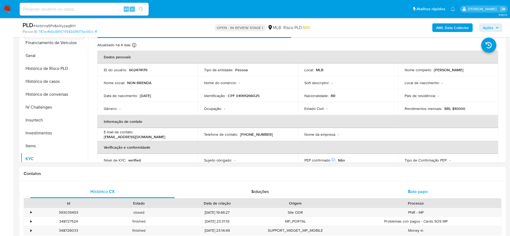
scroll to position [161, 0]
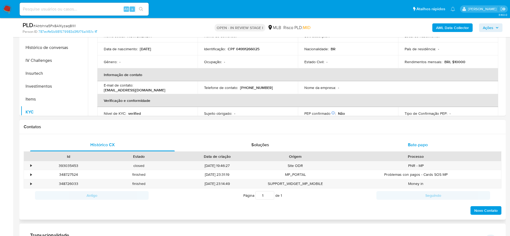
click at [423, 145] on span "Bate-papo" at bounding box center [418, 145] width 20 height 6
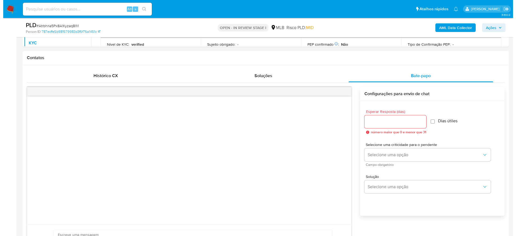
scroll to position [242, 0]
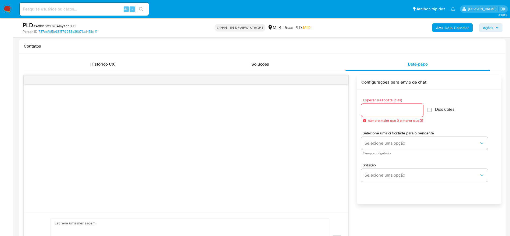
click at [387, 109] on input "Esperar Resposta (dias)" at bounding box center [392, 110] width 62 height 7
type input "1"
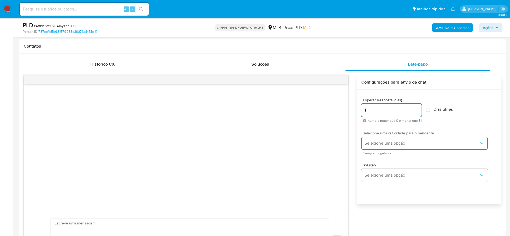
click at [437, 142] on span "Selecione uma opção" at bounding box center [422, 143] width 115 height 5
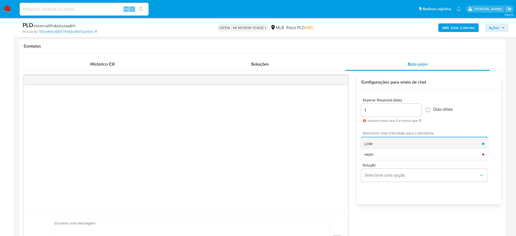
click at [416, 146] on div "LOW" at bounding box center [424, 143] width 118 height 11
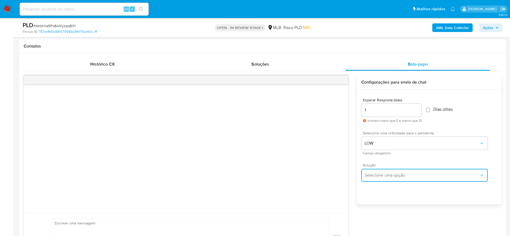
click at [400, 178] on span "Selecione uma opção" at bounding box center [422, 175] width 115 height 5
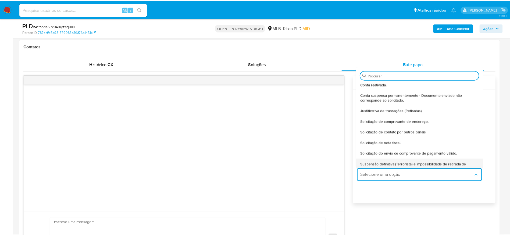
scroll to position [40, 0]
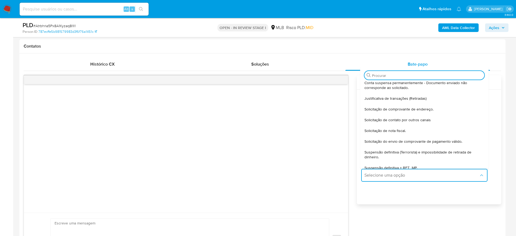
drag, startPoint x: 400, startPoint y: 133, endPoint x: 395, endPoint y: 133, distance: 5.4
click at [400, 133] on span "Solicitação de nota fiscal." at bounding box center [385, 130] width 41 height 5
type textarea "Olá,Suspendemos a sua conta para uma verificação adicional de segurança.Por fav…"
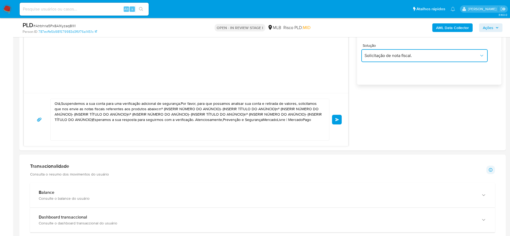
scroll to position [363, 0]
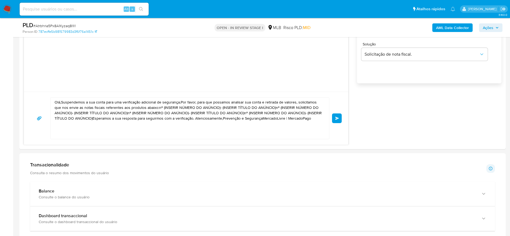
click at [188, 113] on textarea "Olá,Suspendemos a sua conta para uma verificação adicional de segurança.Por fav…" at bounding box center [189, 118] width 268 height 41
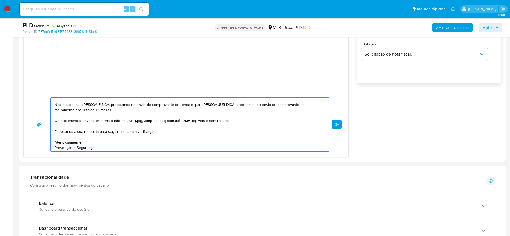
scroll to position [39, 0]
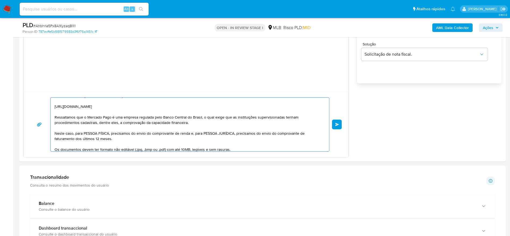
drag, startPoint x: 74, startPoint y: 135, endPoint x: 111, endPoint y: 135, distance: 37.1
click at [111, 135] on textarea "Olá! Estamos realizando uma verificação adicional de segurança em contas de usu…" at bounding box center [189, 125] width 268 height 54
drag, startPoint x: 152, startPoint y: 134, endPoint x: 158, endPoint y: 137, distance: 6.3
click at [158, 137] on textarea "Olá! Estamos realizando uma verificação adicional de segurança em contas de usu…" at bounding box center [189, 125] width 268 height 54
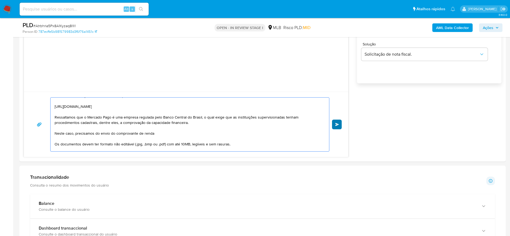
type textarea "Olá! Estamos realizando uma verificação adicional de segurança em contas de usu…"
click at [336, 123] on span "common.send" at bounding box center [337, 124] width 4 height 3
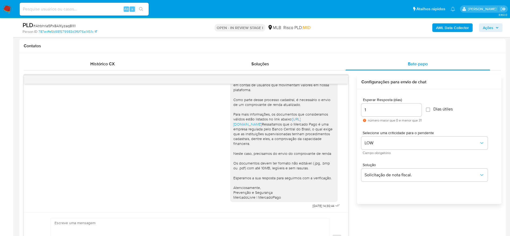
scroll to position [242, 0]
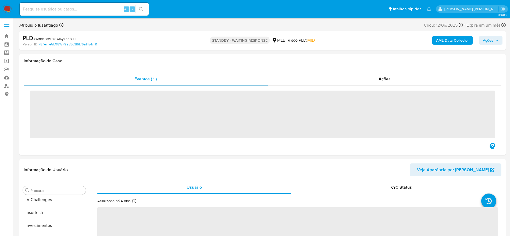
scroll to position [253, 0]
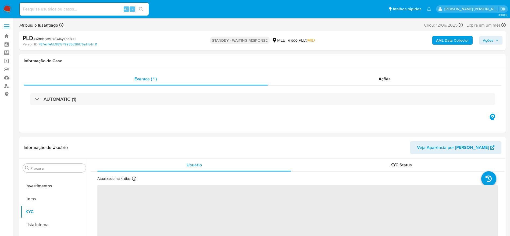
select select "10"
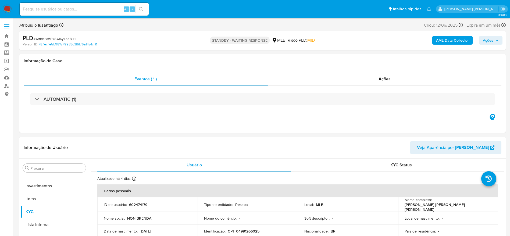
click at [59, 38] on span "# Atrbhria5Px8A1Kyzaq8I1i1" at bounding box center [54, 38] width 42 height 5
copy span "Atrbhria5Px8A1Kyzaq8I1i1"
click at [8, 44] on link "Painel" at bounding box center [32, 44] width 64 height 8
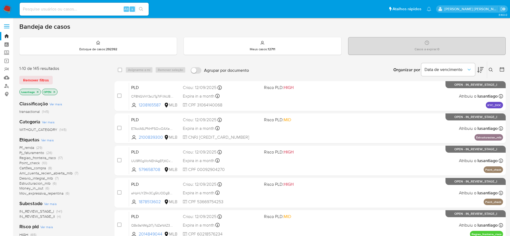
click at [88, 6] on input at bounding box center [84, 9] width 129 height 7
paste input "496239497"
type input "496239497"
click at [142, 8] on icon "search-icon" at bounding box center [141, 9] width 4 height 4
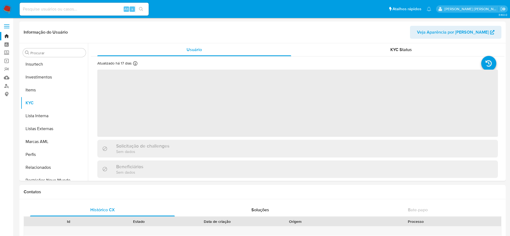
scroll to position [253, 0]
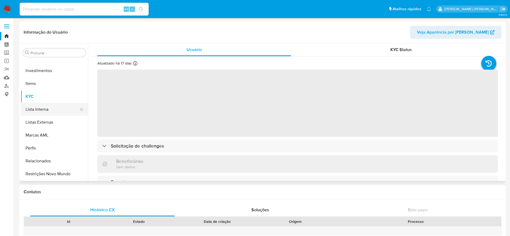
select select "10"
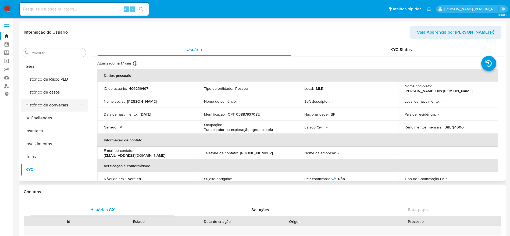
scroll to position [172, 0]
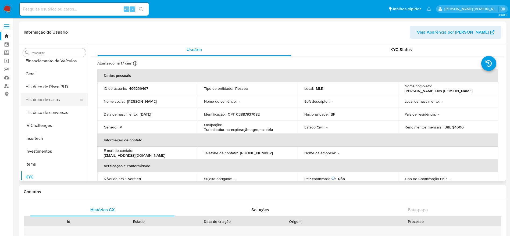
click at [52, 101] on button "Histórico de casos" at bounding box center [52, 99] width 63 height 13
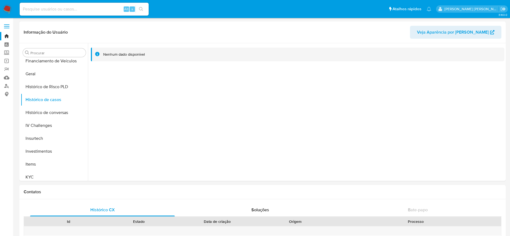
click at [91, 9] on input at bounding box center [84, 9] width 129 height 7
paste input "378919170"
click at [147, 7] on input "378919170" at bounding box center [84, 9] width 129 height 7
type input "378919170"
click at [144, 8] on button "search-icon" at bounding box center [140, 9] width 11 height 8
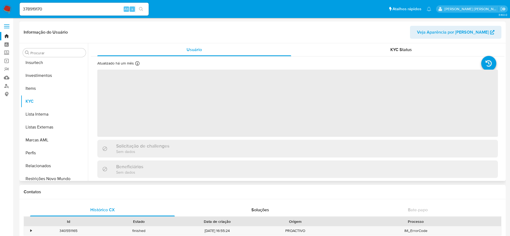
scroll to position [253, 0]
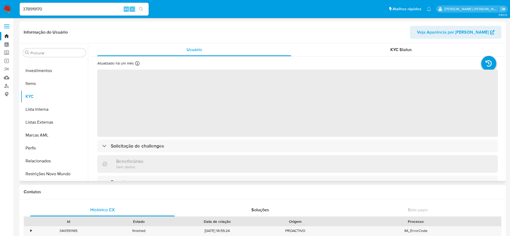
select select "10"
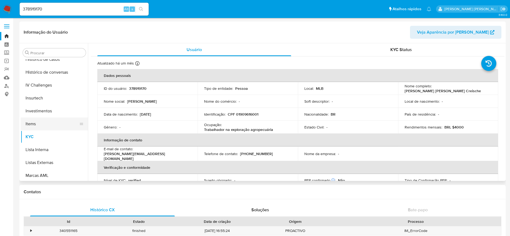
scroll to position [172, 0]
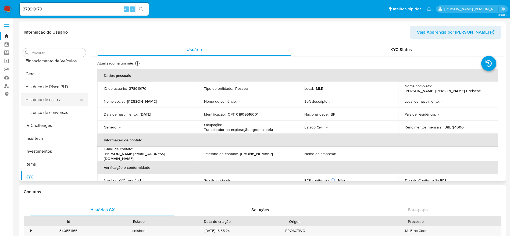
click at [47, 98] on button "Histórico de casos" at bounding box center [52, 99] width 63 height 13
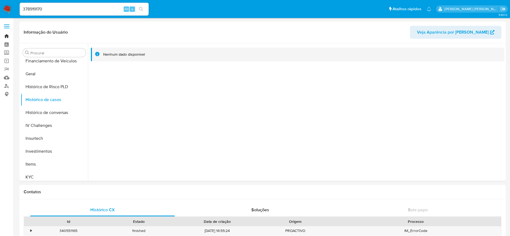
click at [8, 38] on link "Bandeja" at bounding box center [32, 36] width 64 height 8
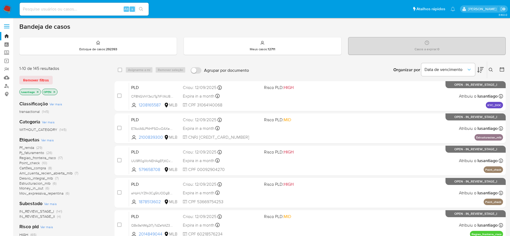
click at [55, 91] on icon "close-filter" at bounding box center [54, 91] width 3 height 3
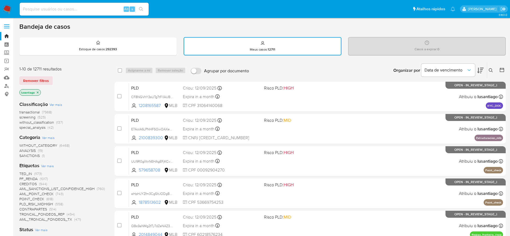
click at [490, 69] on icon at bounding box center [491, 70] width 4 height 4
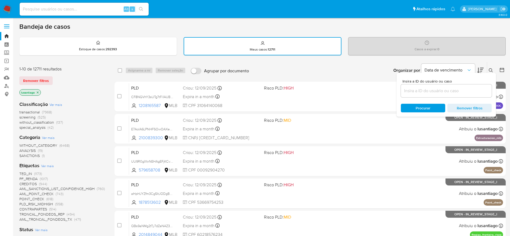
click at [436, 92] on input at bounding box center [446, 90] width 91 height 7
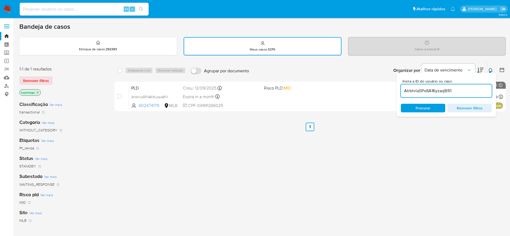
click at [195, 148] on div "select-all-cases-checkbox Asignarme a mí Remover seleção Agrupar por documento …" at bounding box center [310, 184] width 391 height 244
click at [491, 69] on icon at bounding box center [491, 70] width 4 height 4
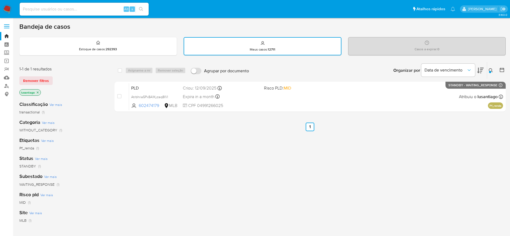
click at [224, 168] on div "select-all-cases-checkbox Asignarme a mí Remover seleção Agrupar por documento …" at bounding box center [310, 184] width 391 height 244
click at [490, 70] on icon at bounding box center [491, 70] width 4 height 4
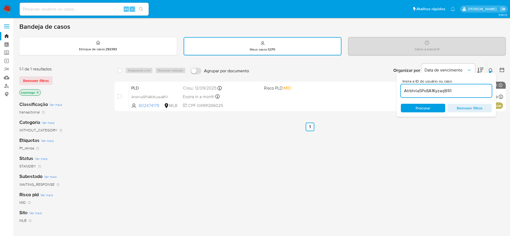
click at [433, 92] on input "Atrbhria5Px8A1Kyzaq8I1i1" at bounding box center [446, 90] width 91 height 7
type input "UWciwzZAoNbfiI76dxMDQQYc"
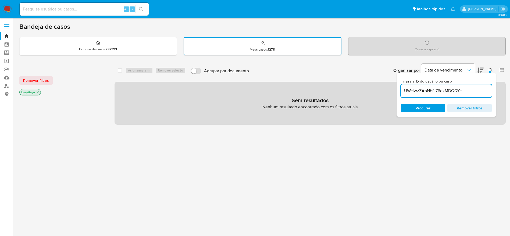
click at [291, 163] on div "select-all-cases-checkbox Asignarme a mí Remover seleção Agrupar por documento …" at bounding box center [310, 183] width 391 height 243
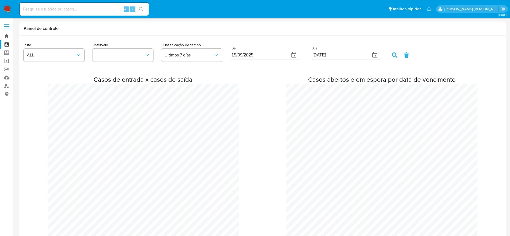
click at [8, 35] on link "Bandeja" at bounding box center [32, 36] width 64 height 8
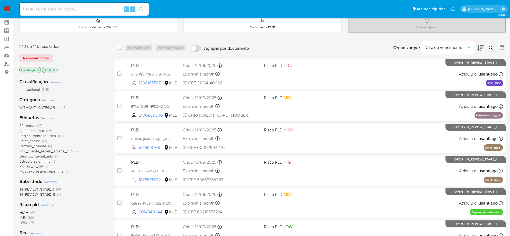
scroll to position [40, 0]
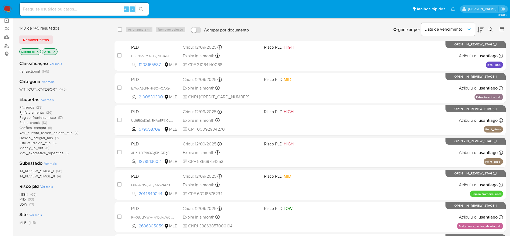
click at [24, 194] on span "HIGH" at bounding box center [23, 194] width 9 height 5
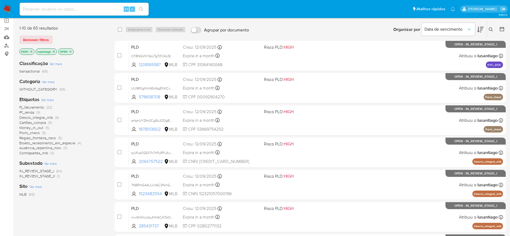
click at [31, 127] on span "Money_in_out" at bounding box center [31, 127] width 24 height 5
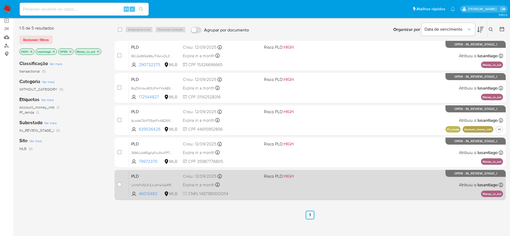
click at [254, 182] on div "Expira in a month Expira em [DATE] 00:10:55" at bounding box center [221, 184] width 77 height 7
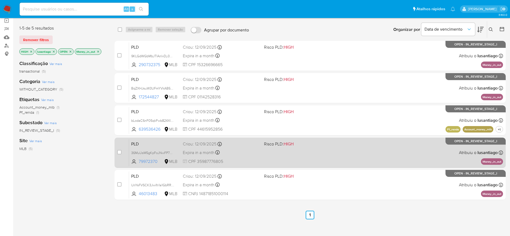
click at [242, 146] on div "Criou: [DATE] Criou: [DATE] 00:11:10" at bounding box center [221, 144] width 77 height 6
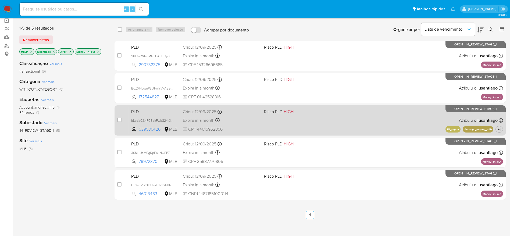
click at [233, 114] on div "Criou: [DATE] Criou: [DATE] 00:12:25" at bounding box center [221, 112] width 77 height 6
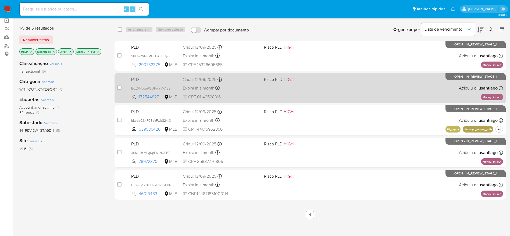
click at [227, 91] on div "Expira in a month Expira em [DATE] 00:24:39" at bounding box center [221, 87] width 77 height 7
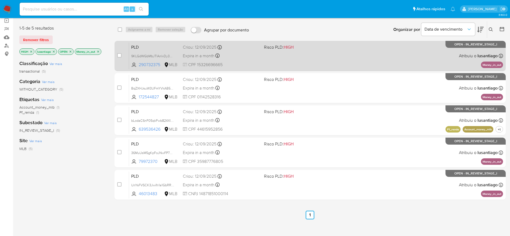
click at [247, 58] on div "Expira in a month Expira em [DATE] 00:27:01" at bounding box center [221, 55] width 77 height 7
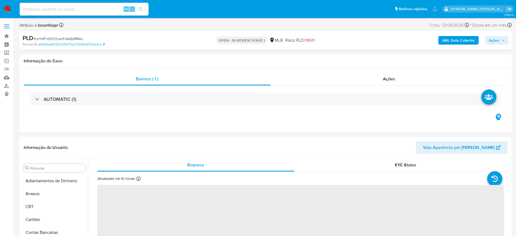
select select "10"
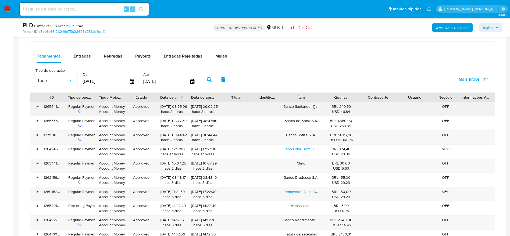
scroll to position [444, 0]
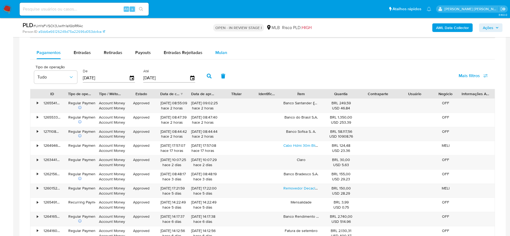
click at [227, 55] on button "Mulan" at bounding box center [221, 52] width 25 height 13
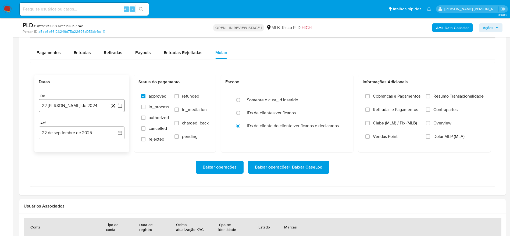
click at [60, 108] on button "22 [PERSON_NAME] de 2024" at bounding box center [82, 105] width 86 height 13
click at [84, 127] on span "agosto 2024" at bounding box center [79, 124] width 24 height 5
click at [116, 128] on icon "Año siguiente" at bounding box center [114, 125] width 6 height 6
click at [84, 174] on span "ago" at bounding box center [81, 175] width 7 height 4
click at [91, 146] on button "1" at bounding box center [92, 145] width 9 height 9
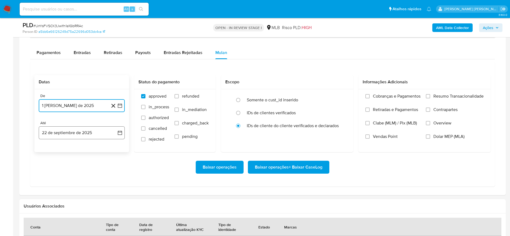
click at [71, 137] on button "22 de septiembre de 2025" at bounding box center [82, 132] width 86 height 13
click at [114, 192] on button "21" at bounding box center [114, 193] width 9 height 9
click at [443, 97] on span "Resumo Transacionalidade" at bounding box center [458, 96] width 50 height 5
click at [430, 97] on input "Resumo Transacionalidade" at bounding box center [428, 96] width 4 height 4
click at [297, 165] on span "Baixar operações + Baixar CaseLog" at bounding box center [288, 167] width 67 height 12
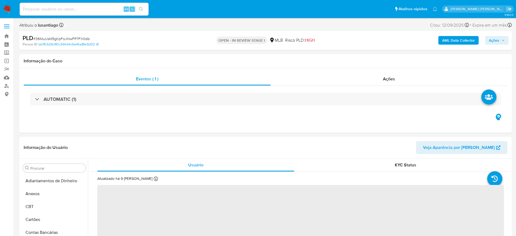
select select "10"
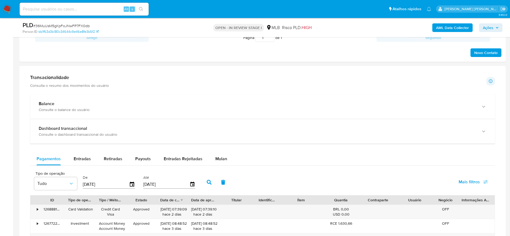
scroll to position [363, 0]
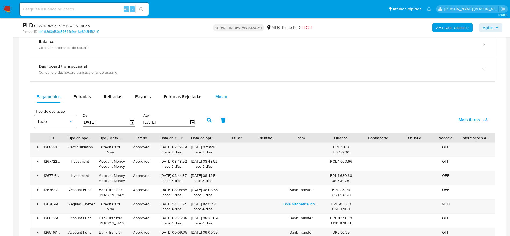
click at [210, 99] on button "Mulan" at bounding box center [221, 96] width 25 height 13
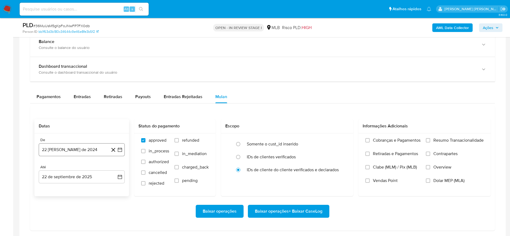
click at [73, 151] on button "22 [PERSON_NAME] de 2024" at bounding box center [82, 149] width 86 height 13
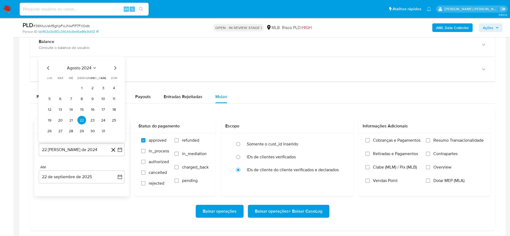
click at [83, 72] on div "agosto 2024 agosto 2024 lun lunes mar martes mié miércoles jue jueves vie viern…" at bounding box center [81, 100] width 73 height 70
click at [116, 67] on icon "Mes siguiente" at bounding box center [115, 68] width 6 height 6
click at [84, 58] on span "septiembre 2024" at bounding box center [79, 57] width 33 height 5
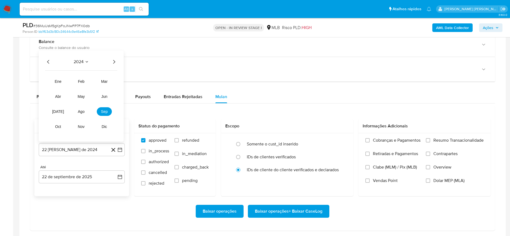
click at [115, 62] on icon "Año siguiente" at bounding box center [114, 62] width 2 height 4
click at [83, 111] on span "ago" at bounding box center [81, 111] width 7 height 4
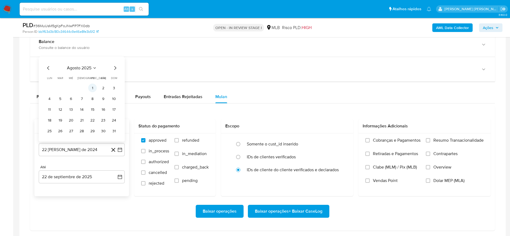
click at [91, 88] on button "1" at bounding box center [92, 88] width 9 height 9
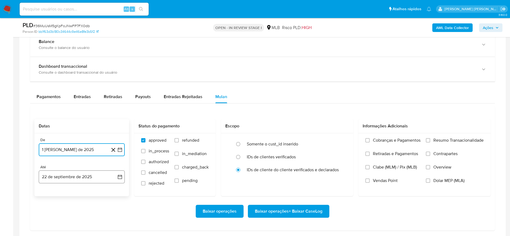
click at [63, 176] on button "22 de septiembre de 2025" at bounding box center [82, 176] width 86 height 13
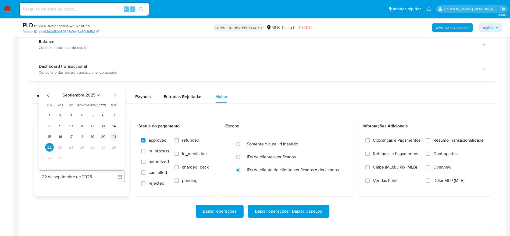
click at [113, 137] on button "21" at bounding box center [114, 136] width 9 height 9
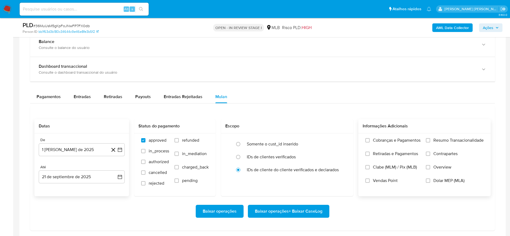
click at [437, 139] on span "Resumo Transacionalidade" at bounding box center [458, 140] width 50 height 5
click at [430, 139] on input "Resumo Transacionalidade" at bounding box center [428, 140] width 4 height 4
click at [301, 212] on span "Baixar operações + Baixar CaseLog" at bounding box center [288, 211] width 67 height 12
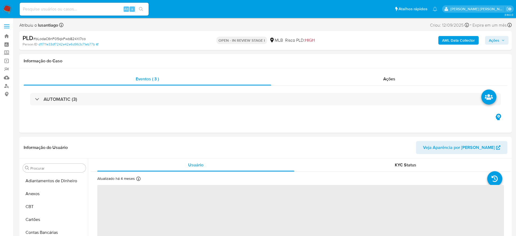
select select "10"
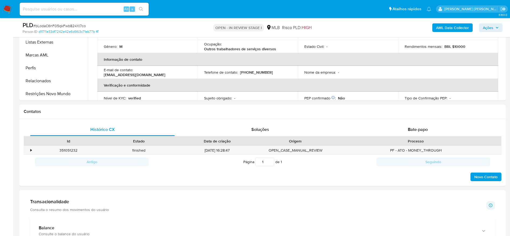
scroll to position [253, 0]
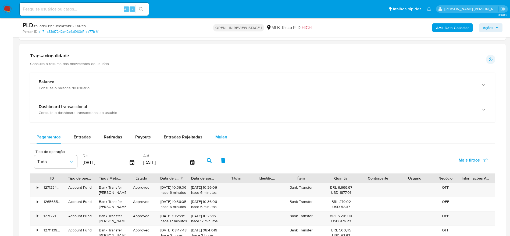
drag, startPoint x: 225, startPoint y: 135, endPoint x: 219, endPoint y: 133, distance: 6.7
click at [225, 135] on span "Mulan" at bounding box center [221, 137] width 12 height 6
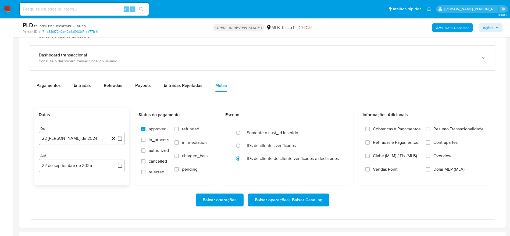
scroll to position [403, 0]
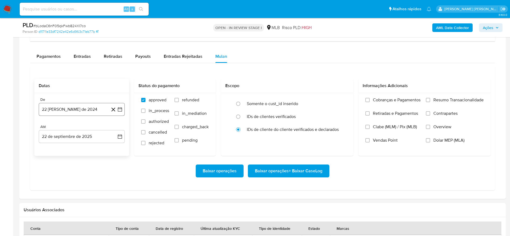
click at [84, 107] on button "22 [PERSON_NAME] de 2024" at bounding box center [82, 109] width 86 height 13
click at [82, 129] on span "agosto 2024" at bounding box center [79, 128] width 24 height 5
click at [117, 129] on icon "Año siguiente" at bounding box center [114, 129] width 6 height 6
click at [80, 177] on span "ago" at bounding box center [81, 178] width 7 height 4
click at [91, 148] on button "1" at bounding box center [92, 148] width 9 height 9
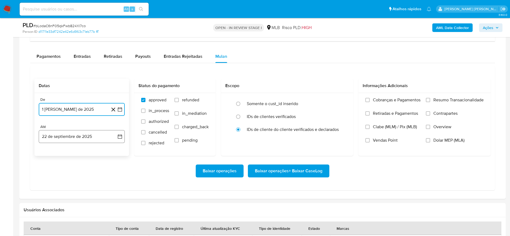
click at [77, 136] on button "22 de septiembre de 2025" at bounding box center [82, 136] width 86 height 13
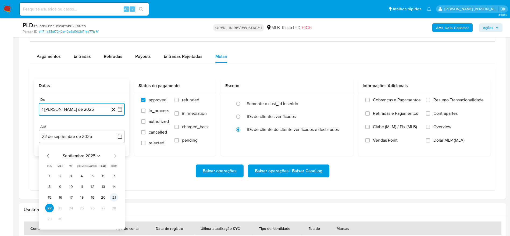
click at [113, 196] on button "21" at bounding box center [114, 197] width 9 height 9
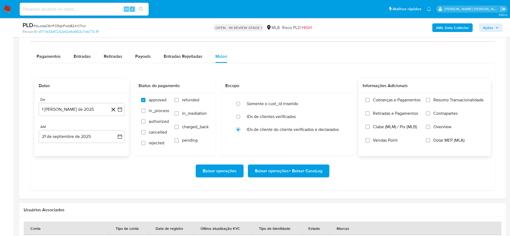
click at [437, 100] on span "Resumo Transacionalidade" at bounding box center [458, 99] width 50 height 5
click at [430, 100] on input "Resumo Transacionalidade" at bounding box center [428, 100] width 4 height 4
click at [292, 168] on span "Baixar operações + Baixar CaseLog" at bounding box center [288, 171] width 67 height 12
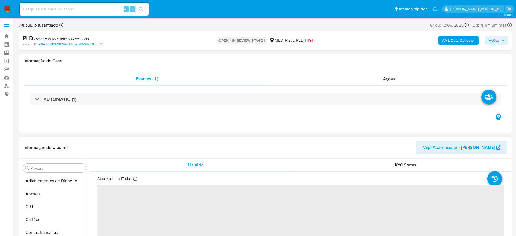
select select "10"
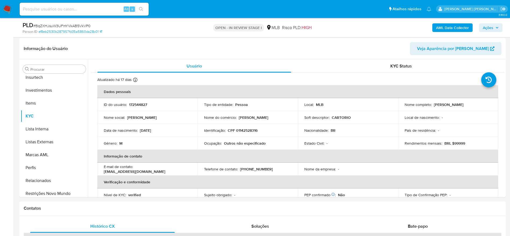
scroll to position [253, 0]
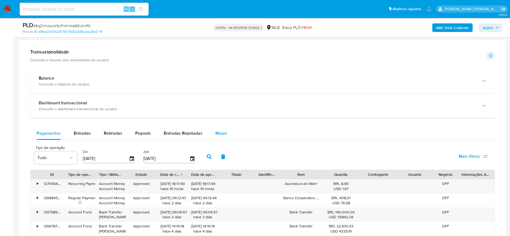
click at [215, 132] on span "Mulan" at bounding box center [221, 133] width 12 height 6
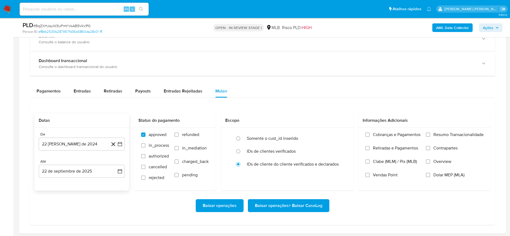
scroll to position [444, 0]
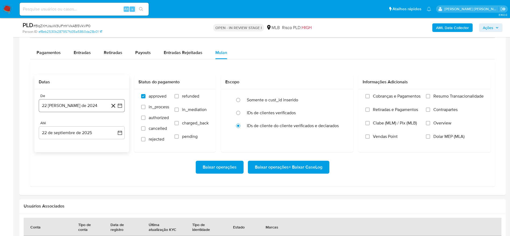
click at [81, 102] on button "22 [PERSON_NAME] de 2024" at bounding box center [82, 105] width 86 height 13
click at [79, 125] on span "agosto 2024" at bounding box center [79, 124] width 24 height 5
click at [117, 124] on icon "Año siguiente" at bounding box center [114, 125] width 6 height 6
click at [80, 174] on span "ago" at bounding box center [81, 175] width 7 height 4
click at [92, 143] on button "1" at bounding box center [92, 145] width 9 height 9
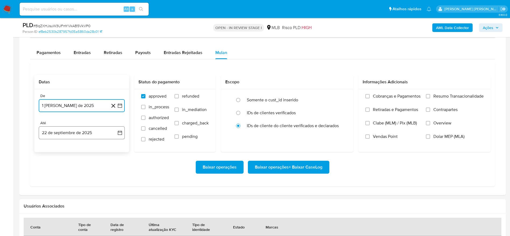
click at [63, 134] on button "22 de septiembre de 2025" at bounding box center [82, 132] width 86 height 13
click at [113, 192] on button "21" at bounding box center [114, 193] width 9 height 9
click at [453, 96] on span "Resumo Transacionalidade" at bounding box center [458, 96] width 50 height 5
click at [430, 96] on input "Resumo Transacionalidade" at bounding box center [428, 96] width 4 height 4
click at [309, 167] on span "Baixar operações + Baixar CaseLog" at bounding box center [288, 167] width 67 height 12
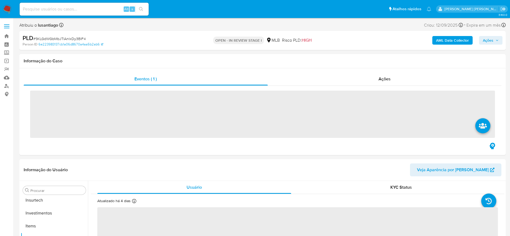
scroll to position [253, 0]
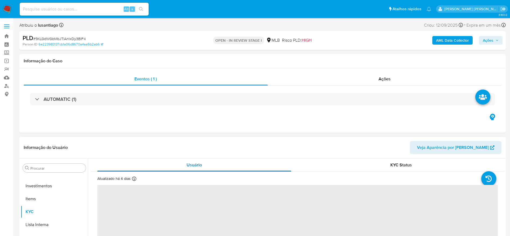
select select "10"
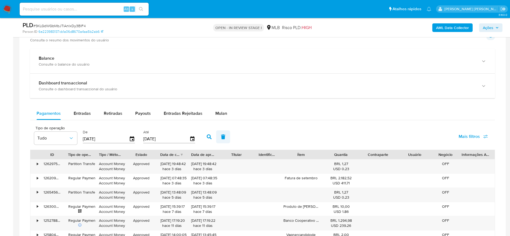
scroll to position [363, 0]
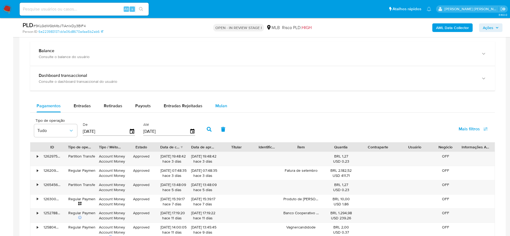
click at [223, 106] on span "Mulan" at bounding box center [221, 106] width 12 height 6
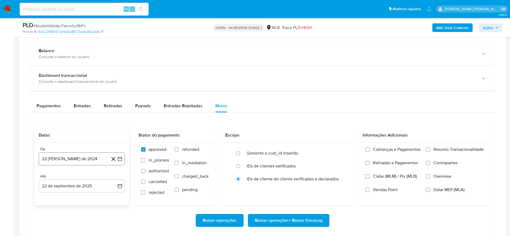
click at [82, 157] on button "22 [PERSON_NAME] de 2024" at bounding box center [82, 158] width 86 height 13
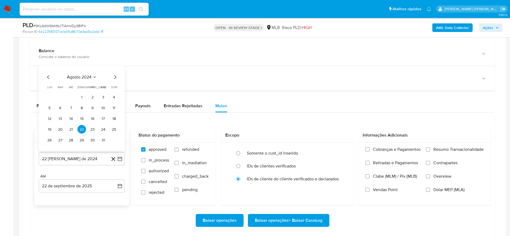
click at [88, 74] on span "agosto 2024" at bounding box center [79, 76] width 24 height 5
click at [113, 69] on icon "Año siguiente" at bounding box center [114, 71] width 6 height 6
click at [78, 121] on span "ago" at bounding box center [81, 121] width 7 height 4
click at [90, 97] on button "1" at bounding box center [92, 97] width 9 height 9
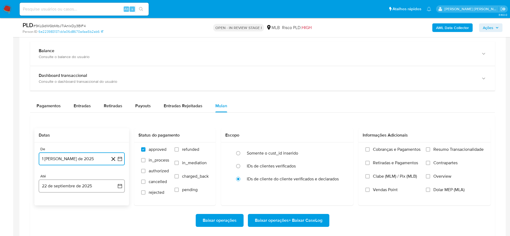
click at [70, 188] on button "22 de septiembre de 2025" at bounding box center [82, 186] width 86 height 13
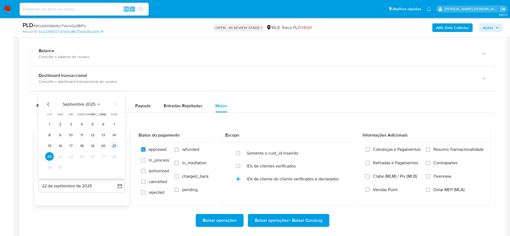
click at [112, 146] on button "21" at bounding box center [114, 145] width 9 height 9
click at [436, 148] on span "Resumo Transacionalidade" at bounding box center [458, 149] width 50 height 5
click at [430, 148] on input "Resumo Transacionalidade" at bounding box center [428, 149] width 4 height 4
click at [283, 220] on span "Baixar operações + Baixar CaseLog" at bounding box center [288, 221] width 67 height 12
